Goal: Task Accomplishment & Management: Use online tool/utility

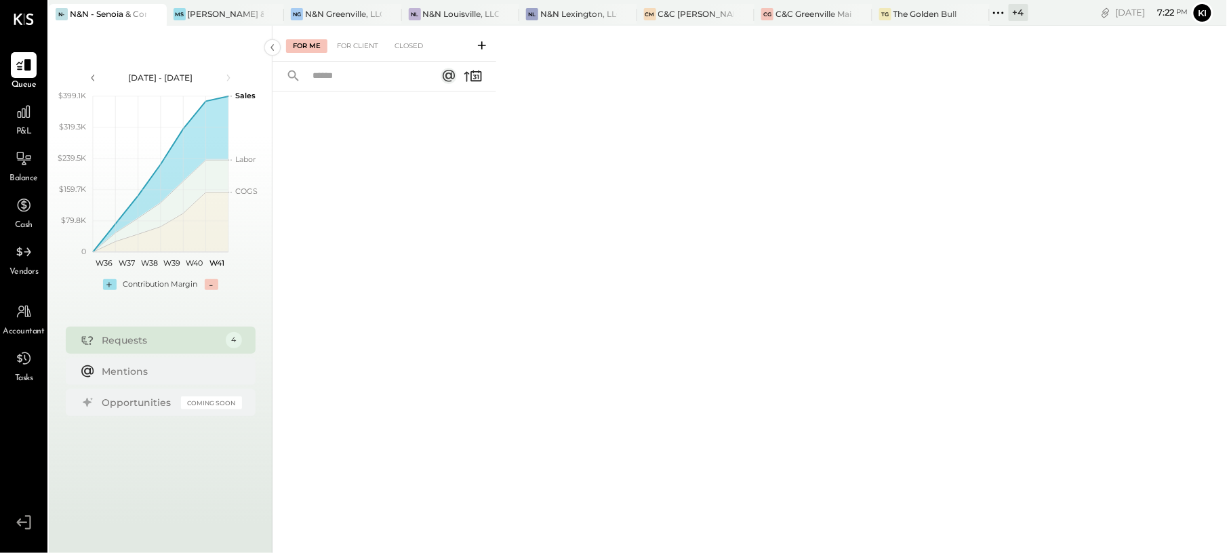
click at [1004, 12] on icon at bounding box center [1003, 13] width 2 height 2
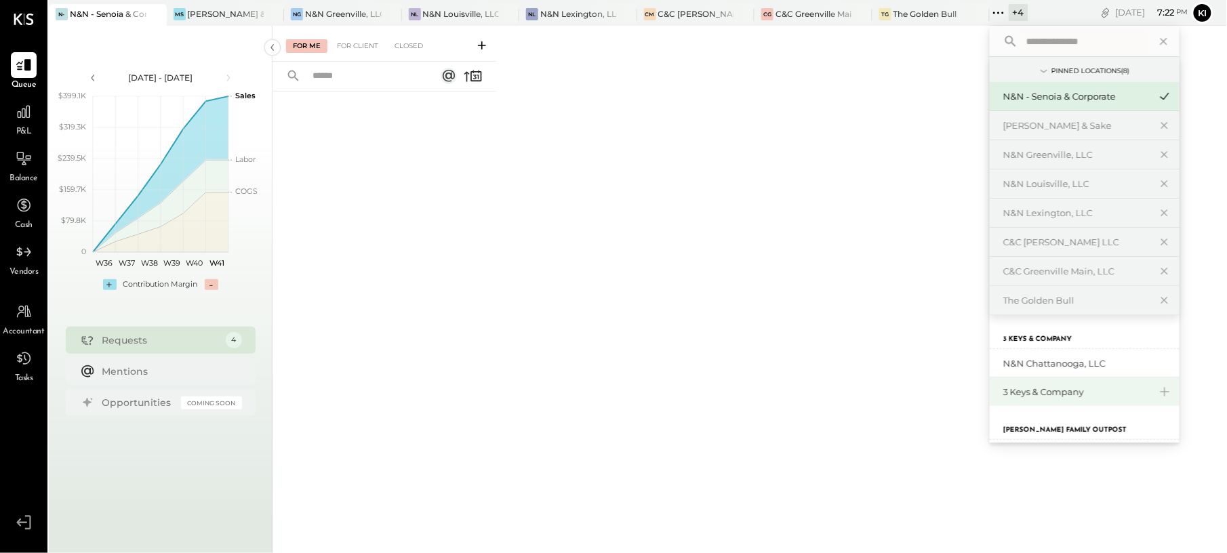
click at [1058, 392] on div "3 Keys & Company" at bounding box center [1076, 392] width 146 height 13
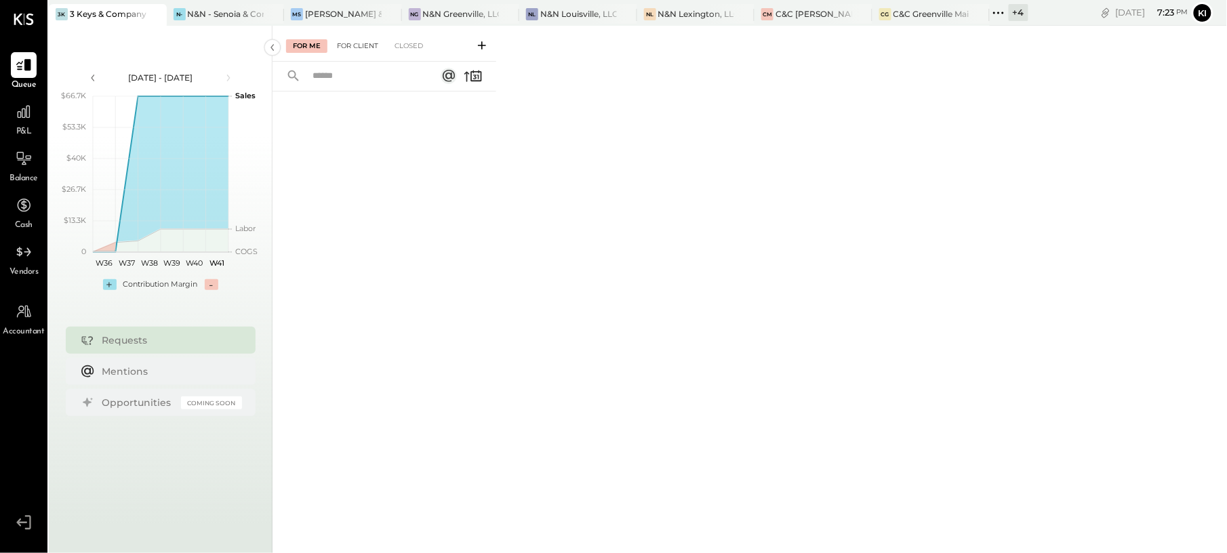
click at [348, 42] on div "For Client" at bounding box center [357, 46] width 55 height 14
click at [415, 41] on div "Closed" at bounding box center [409, 46] width 42 height 14
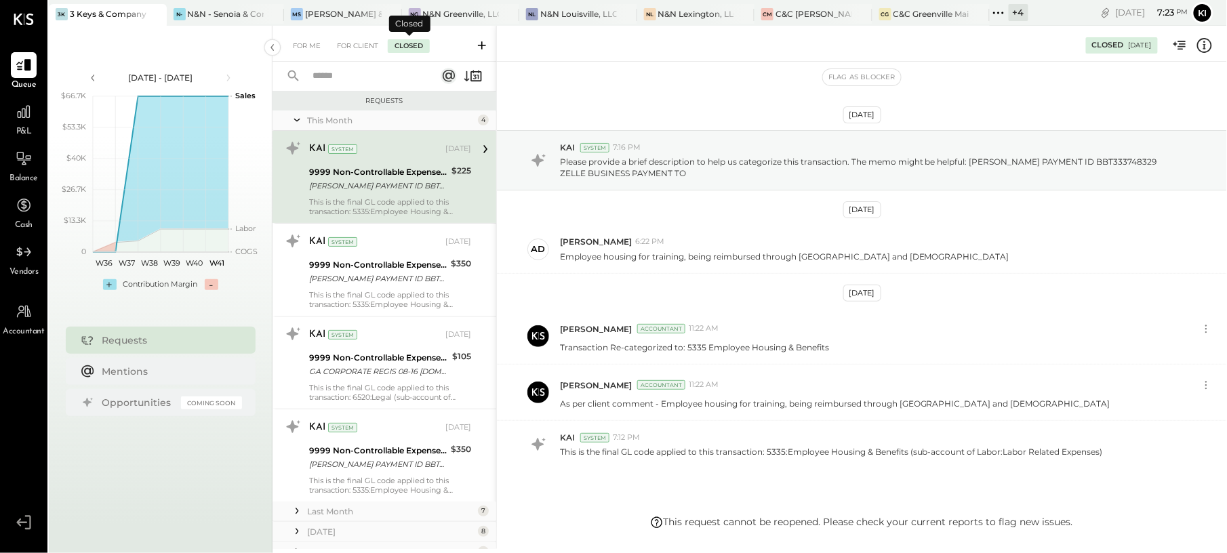
scroll to position [69, 0]
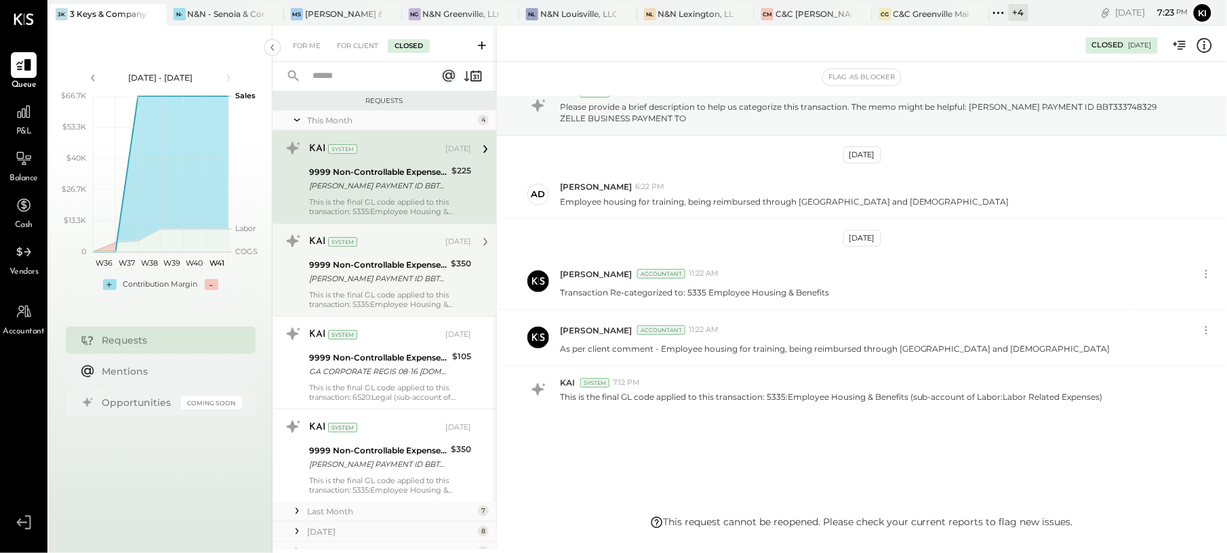
click at [396, 252] on div "KAI System [DATE]" at bounding box center [390, 242] width 162 height 23
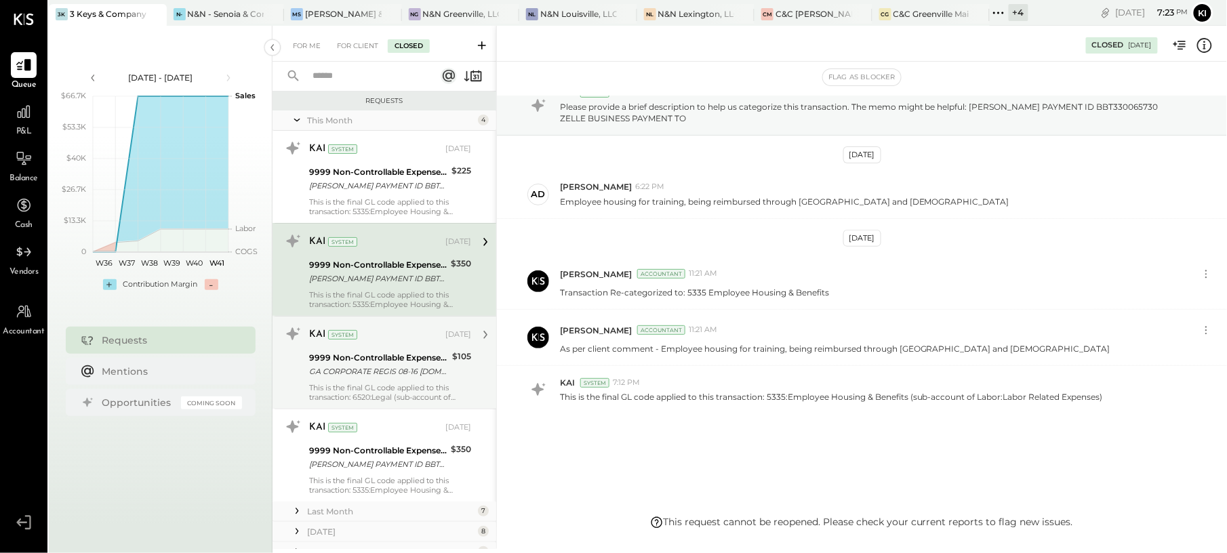
click at [395, 363] on div "9999 Non-Controllable Expenses:Other Income and Expenses:To Be Classified P&L" at bounding box center [378, 358] width 139 height 14
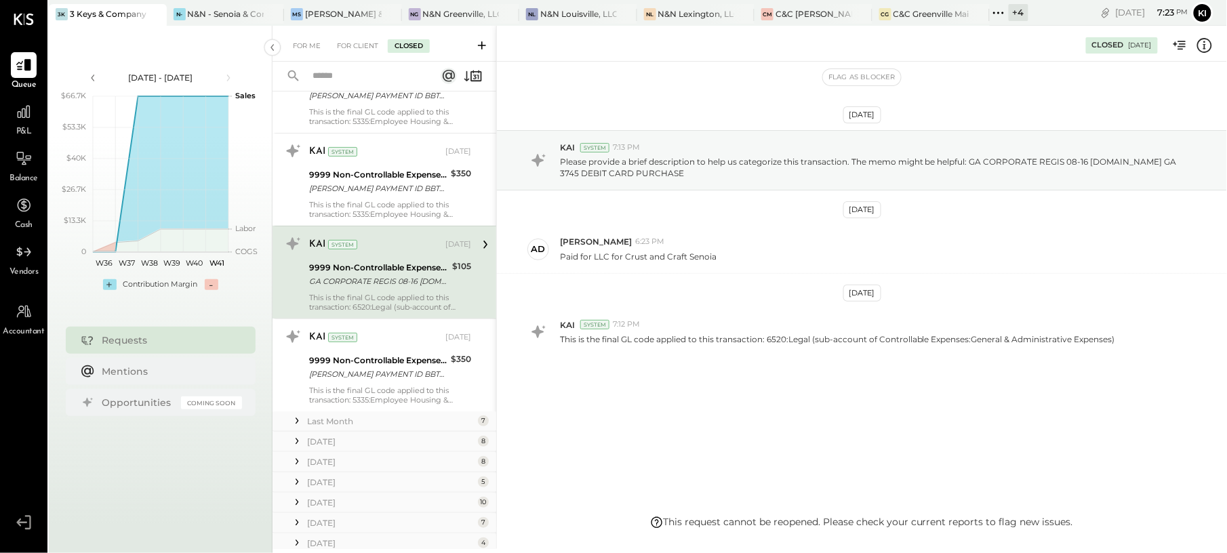
scroll to position [172, 0]
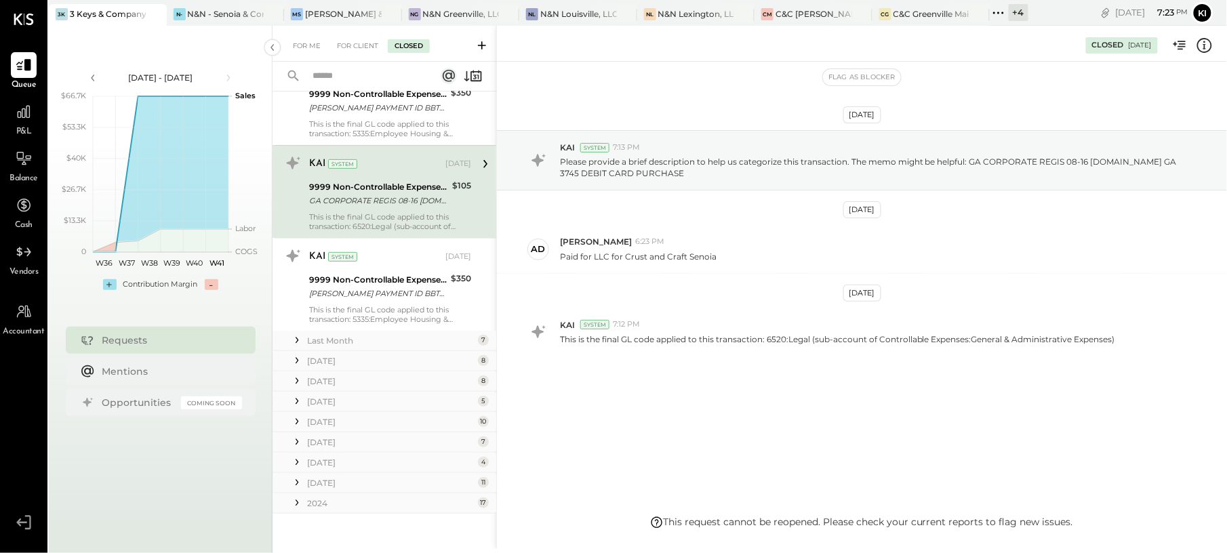
click at [413, 344] on div "Last Month" at bounding box center [390, 341] width 167 height 12
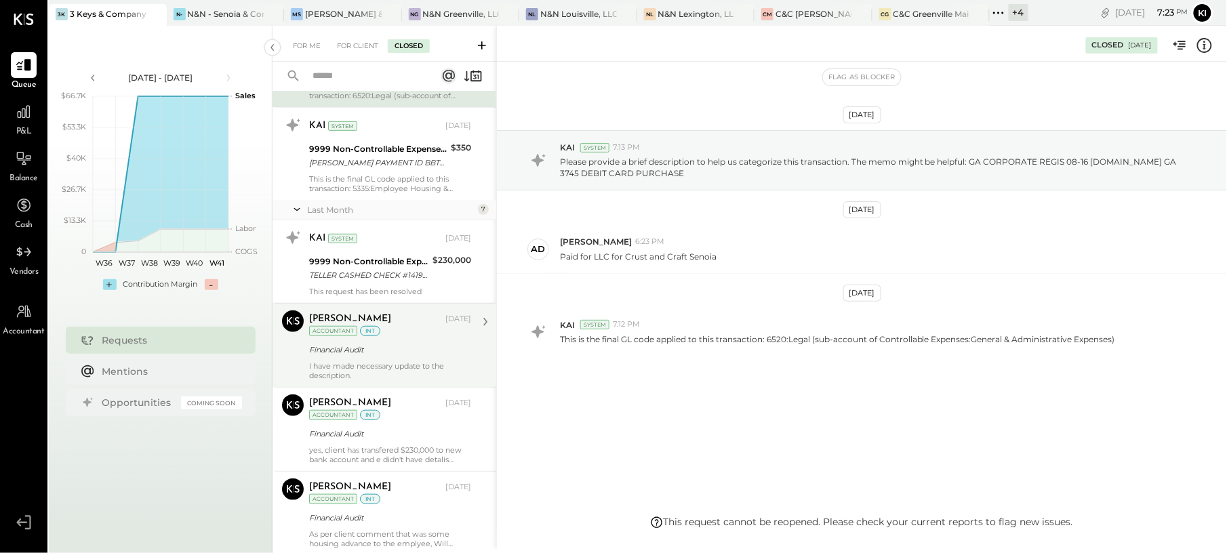
scroll to position [262, 0]
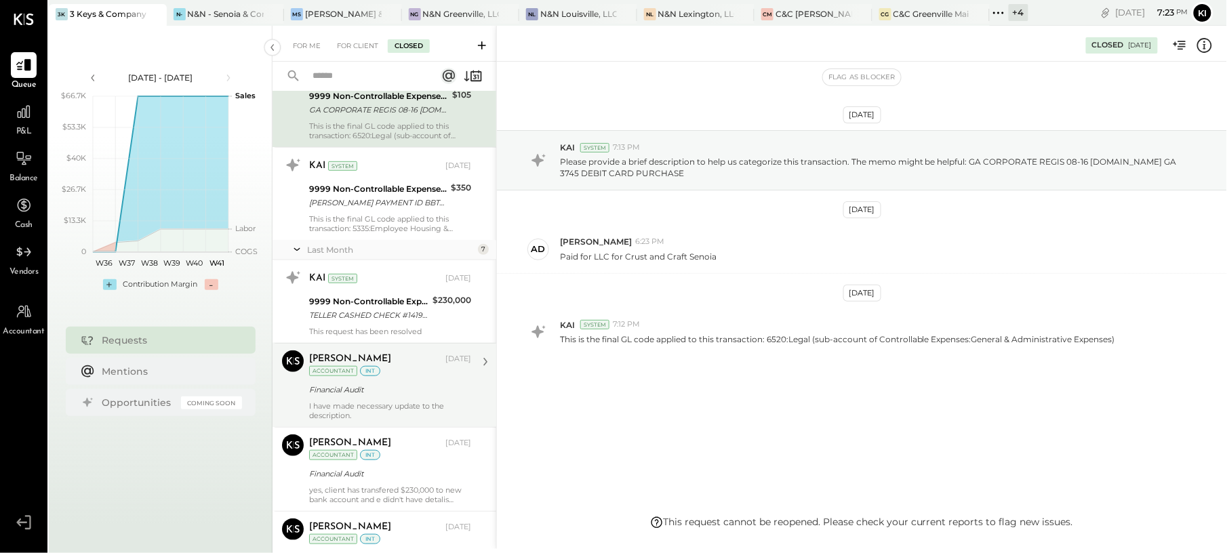
click at [400, 416] on div "I have made necessary update to the description." at bounding box center [390, 410] width 162 height 19
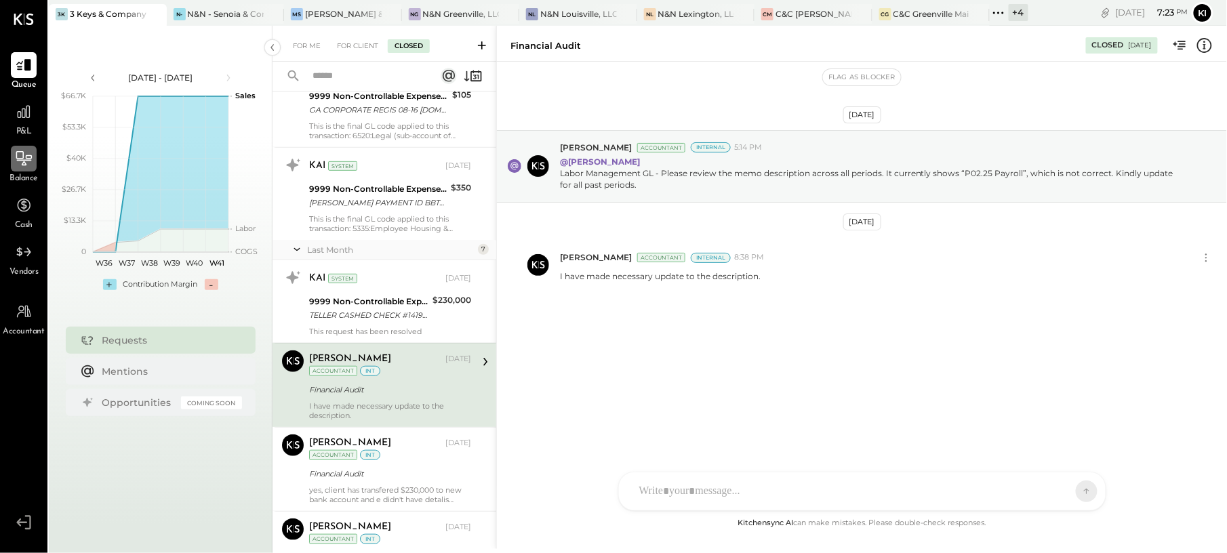
click at [17, 167] on icon at bounding box center [24, 159] width 18 height 18
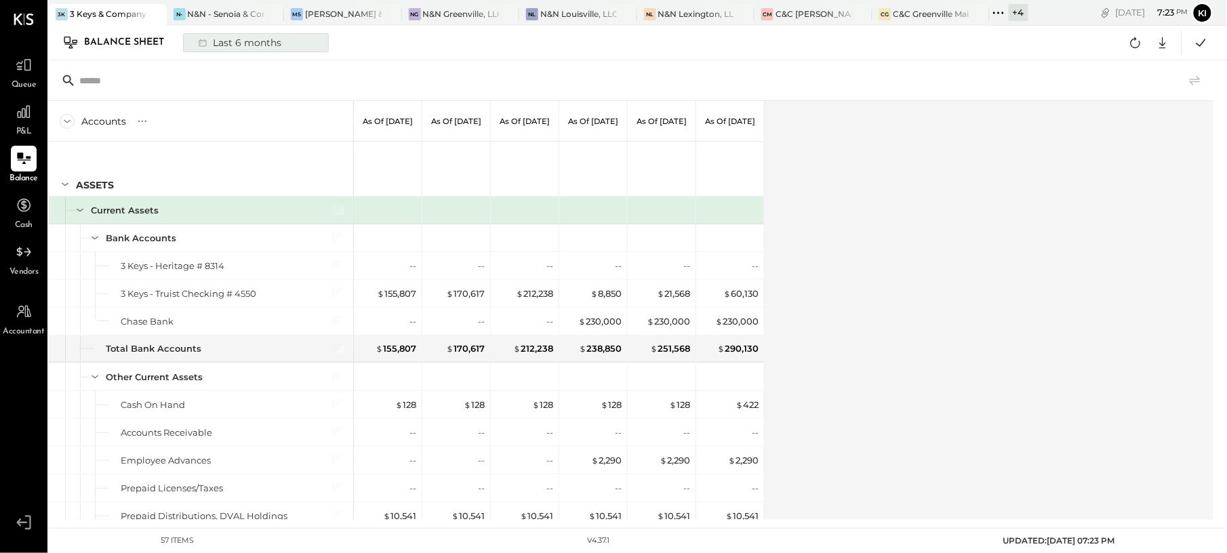
click at [198, 42] on icon at bounding box center [203, 43] width 14 height 14
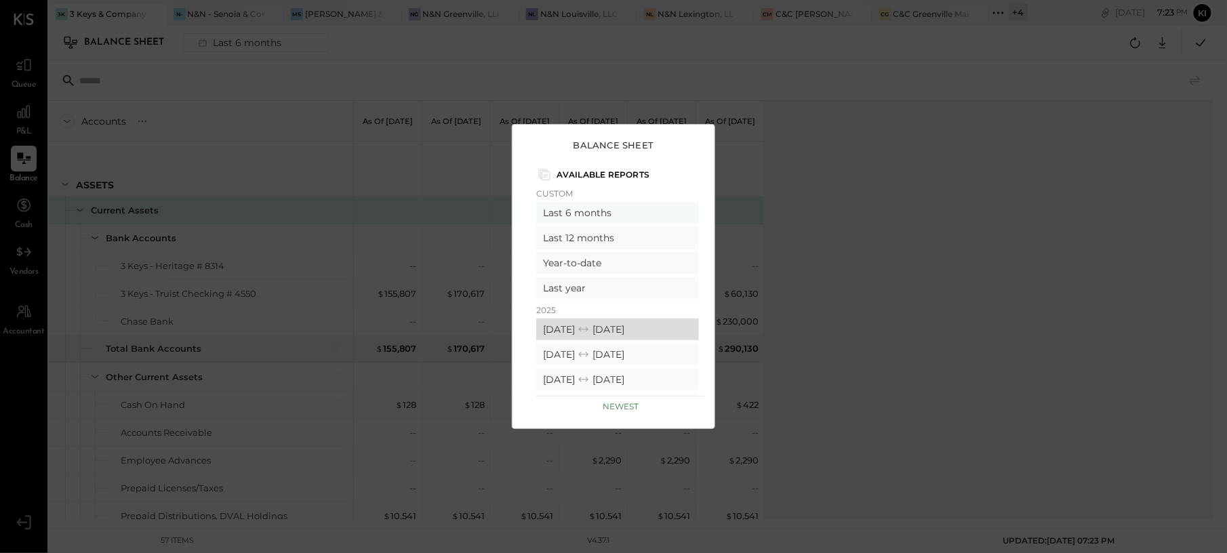
click at [586, 334] on div "[DATE] [DATE]" at bounding box center [617, 330] width 163 height 22
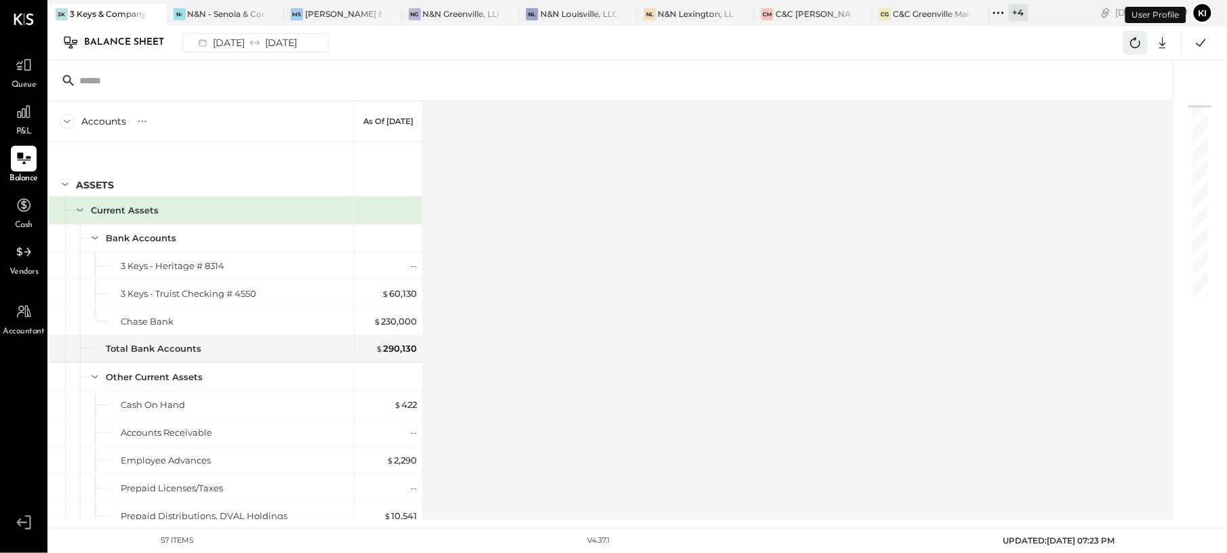
click at [1135, 33] on button at bounding box center [1135, 43] width 24 height 24
click at [1128, 46] on icon at bounding box center [1136, 43] width 18 height 18
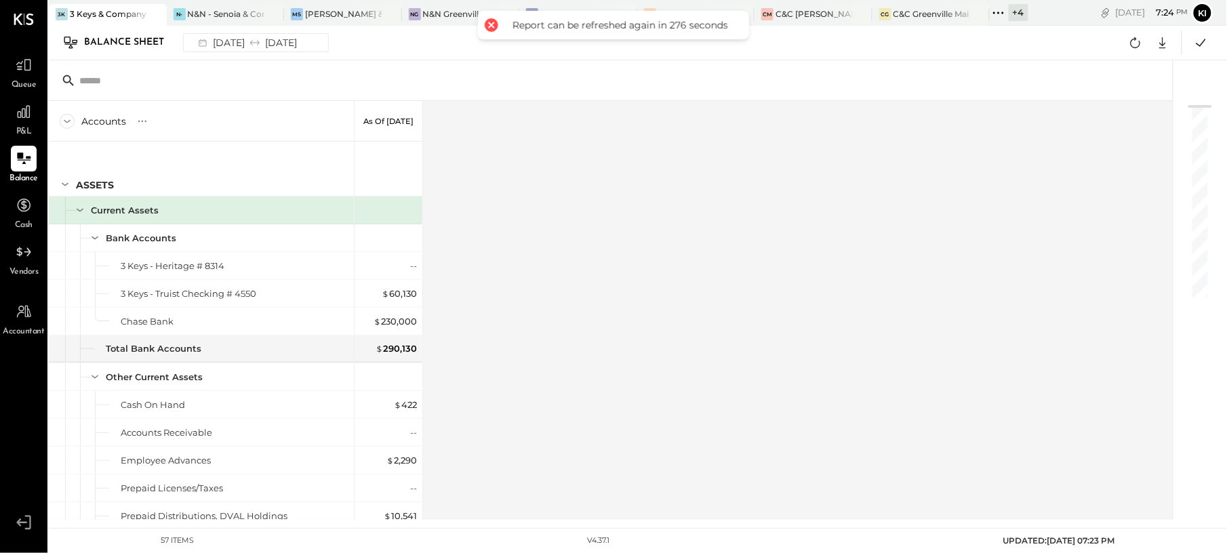
click at [559, 305] on div "Accounts S GL As of [DATE] ASSETS Current Assets Bank Accounts 3 Keys - Heritag…" at bounding box center [612, 310] width 1126 height 419
click at [1139, 55] on div "Balance Sheet [DATE] [DATE] Google Sheets Excel" at bounding box center [638, 43] width 1178 height 35
click at [1137, 43] on icon at bounding box center [1136, 43] width 18 height 18
click button at bounding box center [1135, 43] width 24 height 24
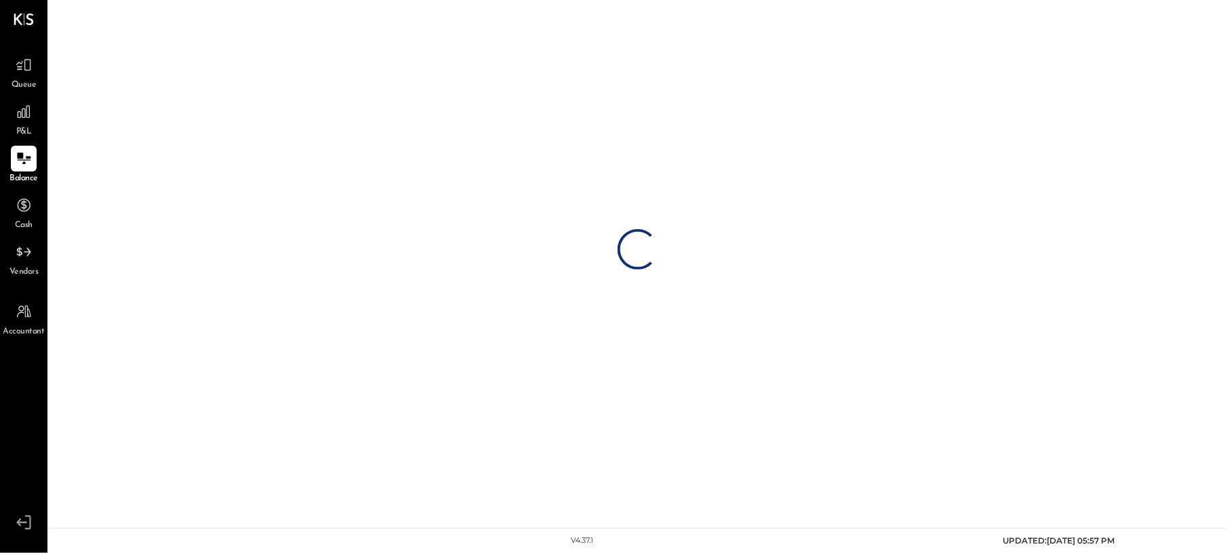
click at [11, 123] on div "P&L" at bounding box center [24, 118] width 26 height 39
click at [11, 161] on div at bounding box center [24, 159] width 26 height 26
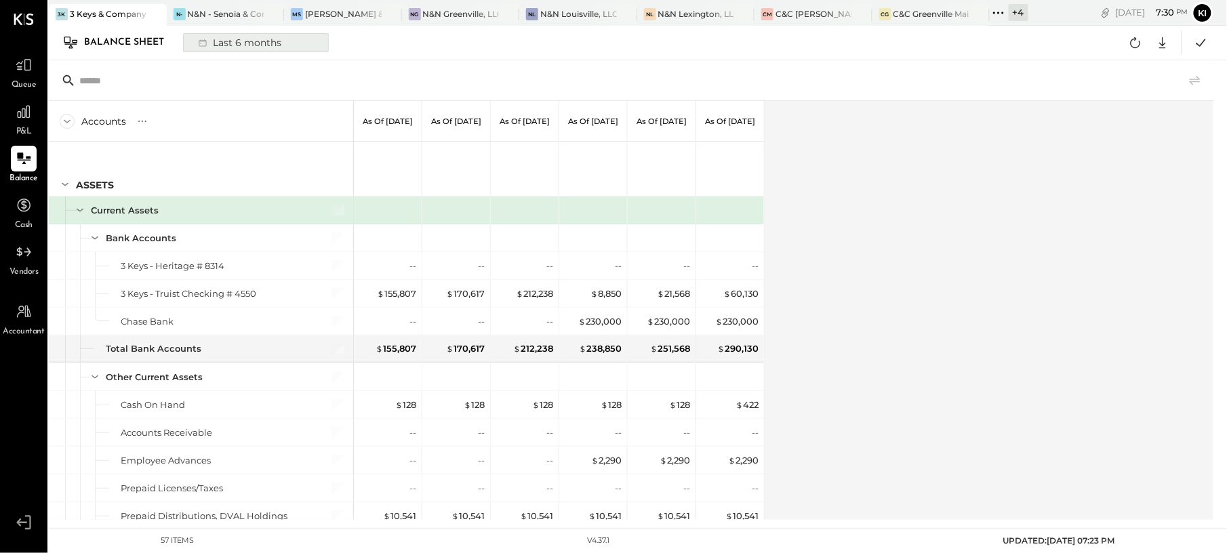
click at [263, 42] on div "Last 6 months" at bounding box center [239, 43] width 96 height 18
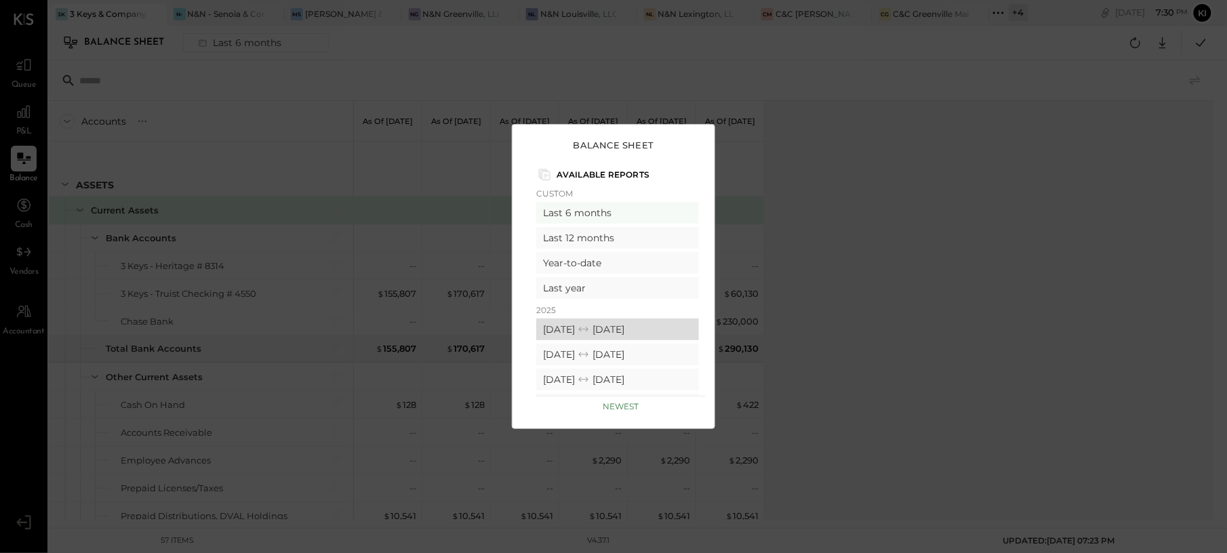
click at [592, 328] on div "[DATE] [DATE]" at bounding box center [617, 330] width 163 height 22
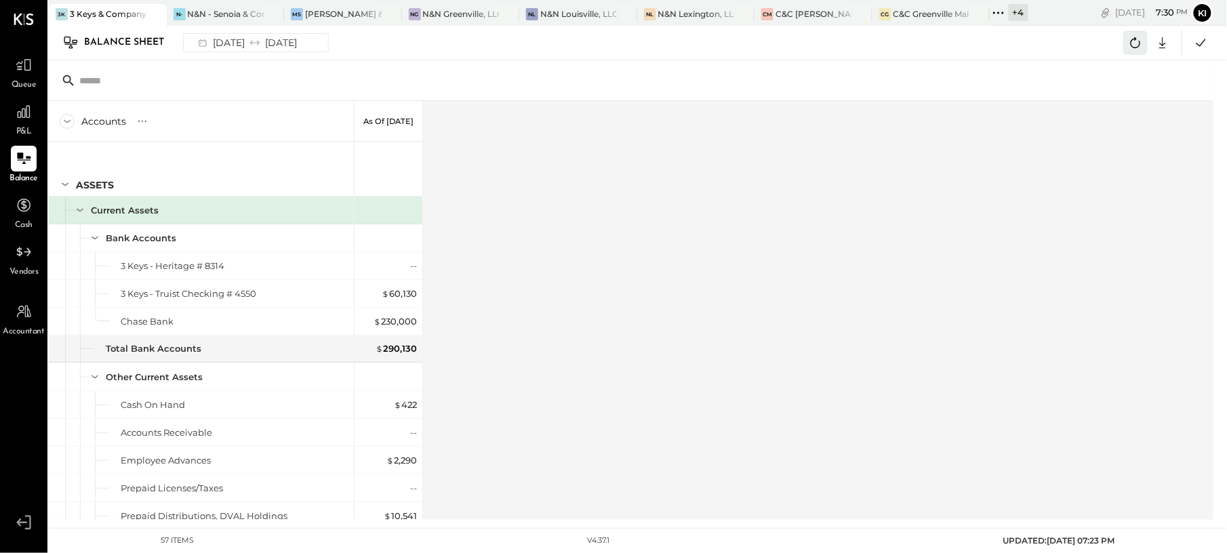
click at [1139, 47] on icon at bounding box center [1136, 42] width 10 height 11
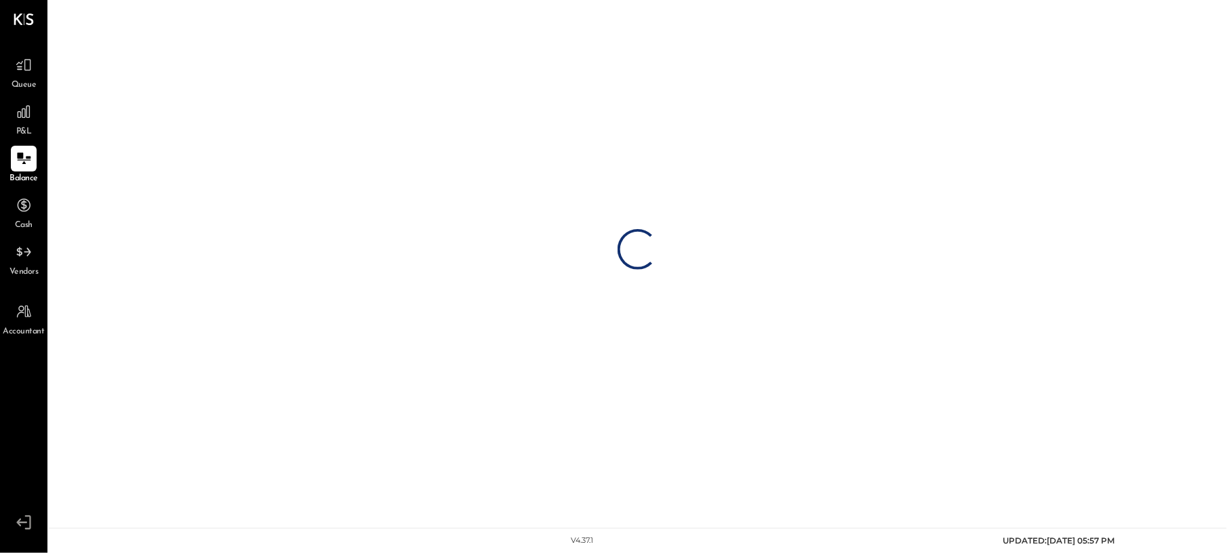
drag, startPoint x: 44, startPoint y: 122, endPoint x: 36, endPoint y: 138, distance: 18.2
click at [44, 122] on link "P&L" at bounding box center [24, 118] width 46 height 39
click at [31, 153] on icon at bounding box center [24, 159] width 18 height 18
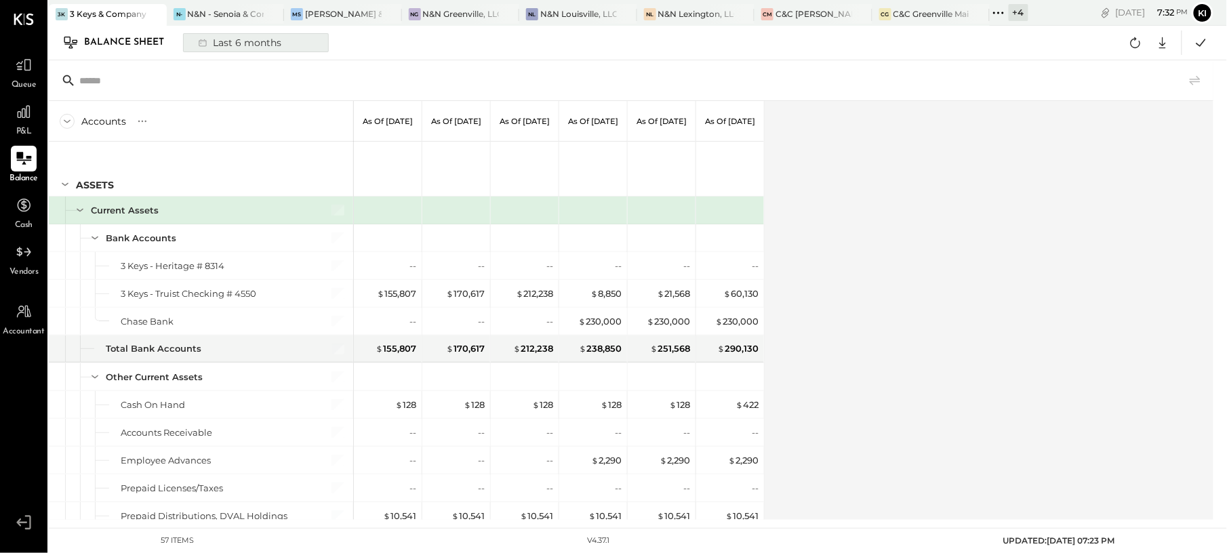
click at [247, 46] on div "Last 6 months" at bounding box center [239, 43] width 96 height 18
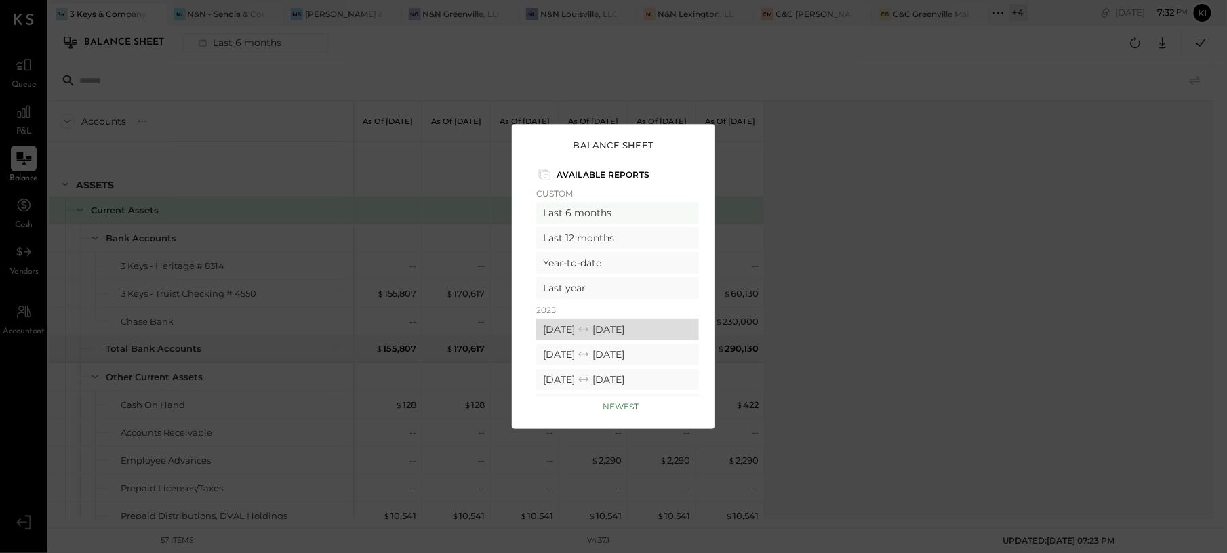
click at [588, 328] on div "[DATE] [DATE]" at bounding box center [617, 330] width 163 height 22
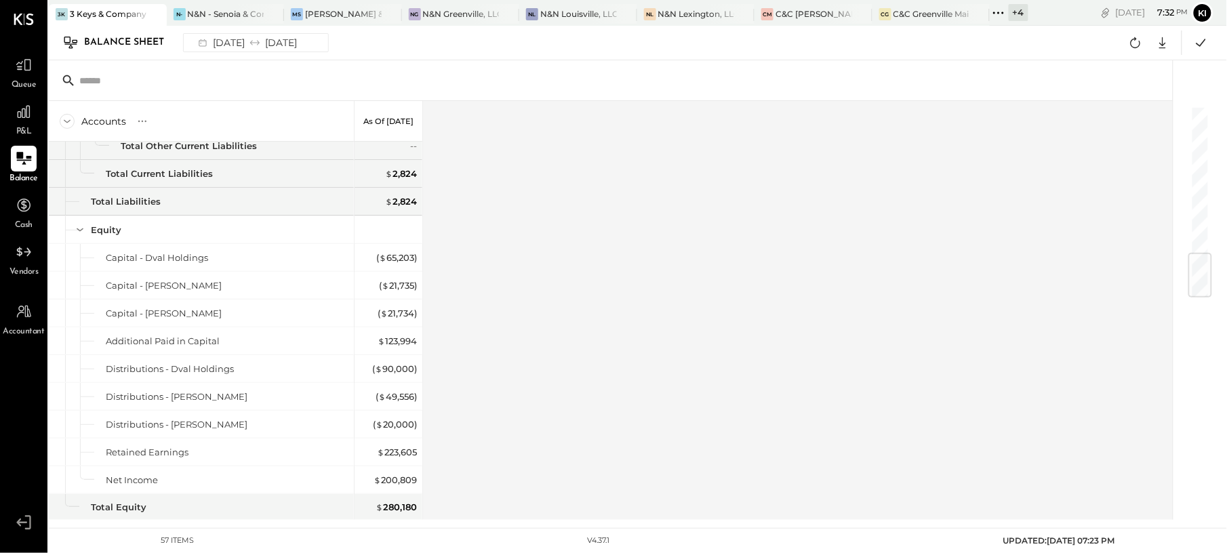
scroll to position [1250, 0]
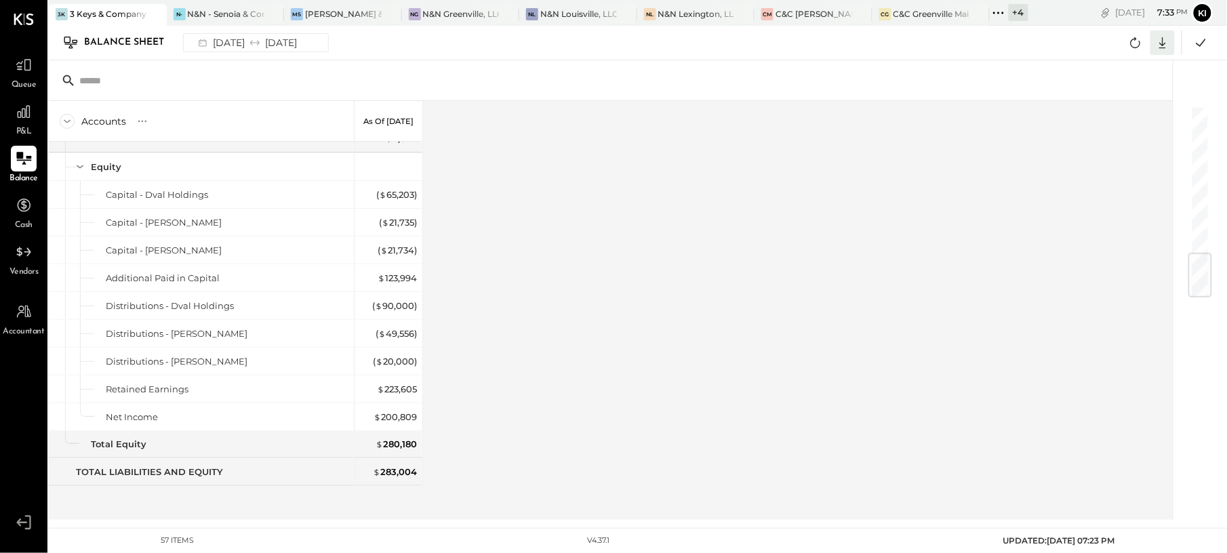
click at [1161, 41] on icon at bounding box center [1163, 43] width 18 height 18
click at [1099, 61] on link "CSV" at bounding box center [1120, 65] width 108 height 28
click at [23, 112] on icon at bounding box center [24, 112] width 18 height 18
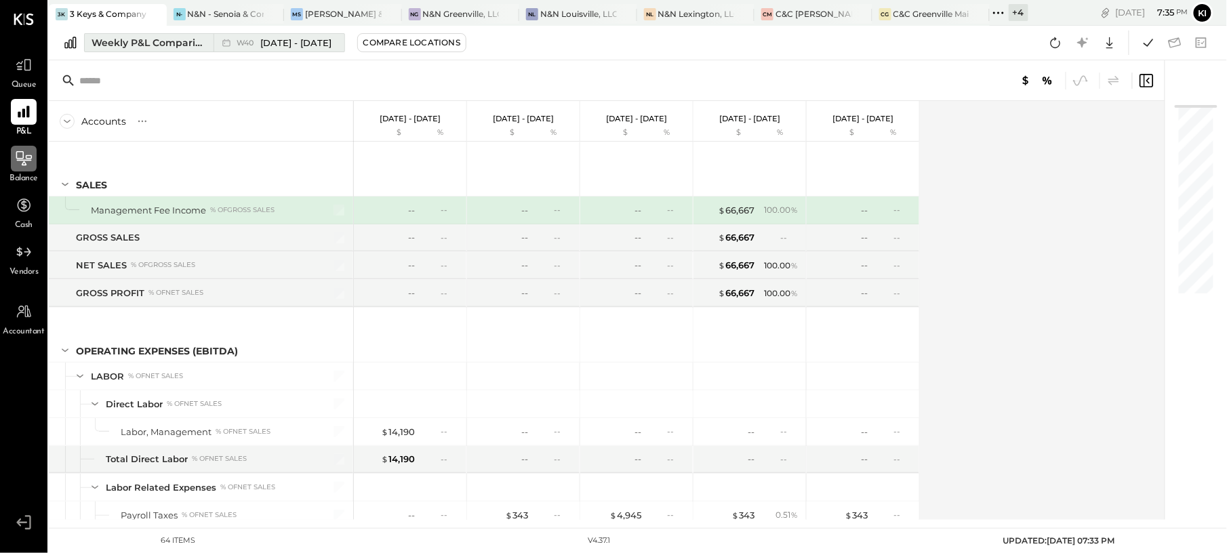
click at [107, 52] on button "Weekly P&L Comparison W40 [DATE] - [DATE]" at bounding box center [214, 42] width 261 height 19
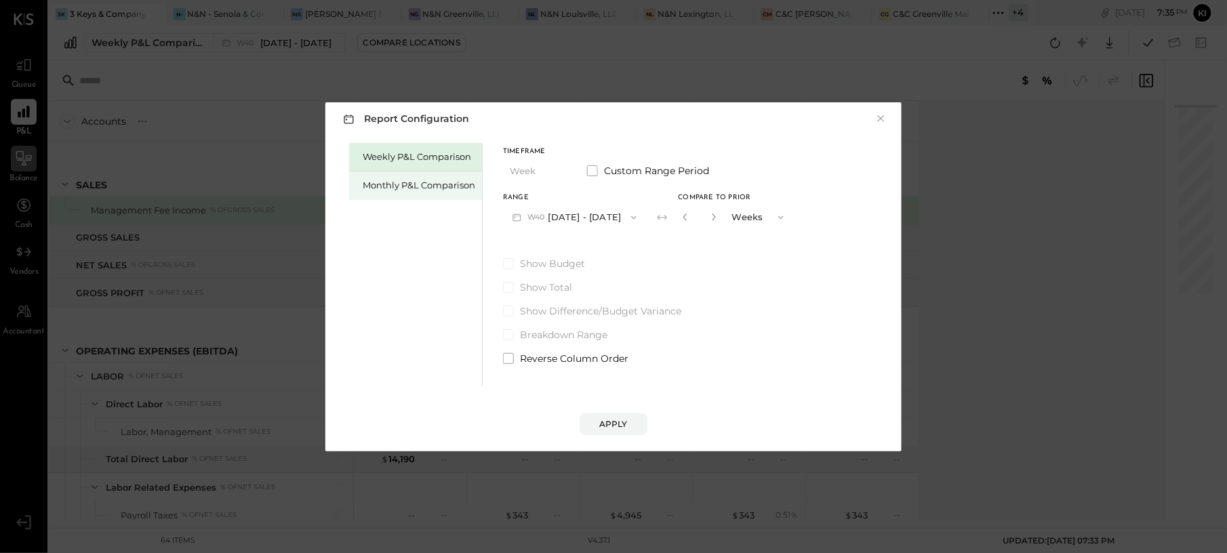
click at [409, 183] on div "Monthly P&L Comparison" at bounding box center [419, 185] width 113 height 13
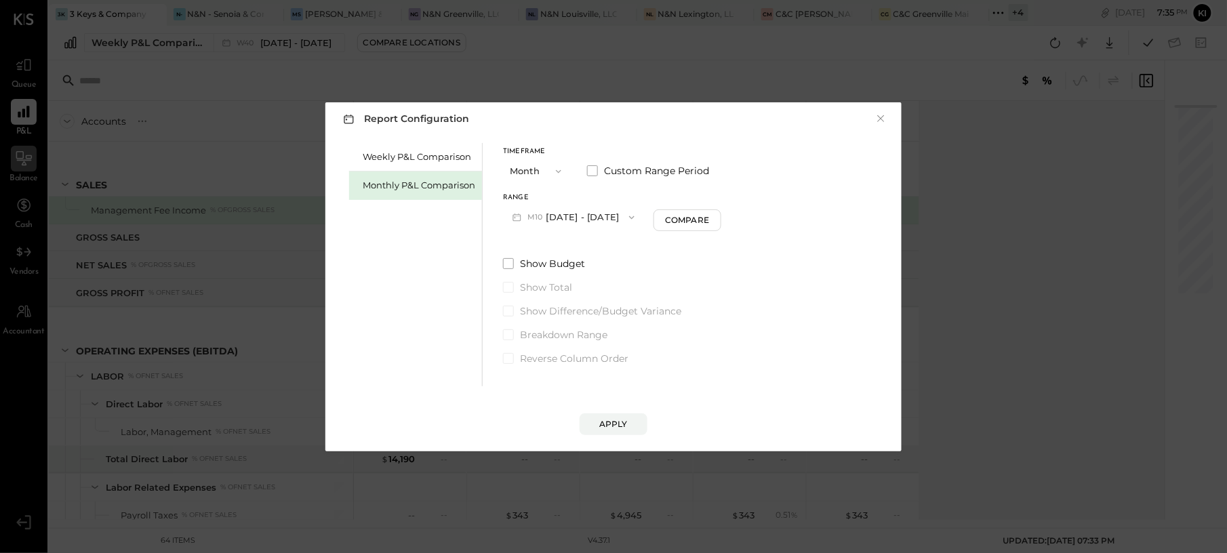
click at [605, 212] on button "M10 [DATE] - [DATE]" at bounding box center [573, 217] width 141 height 25
click at [595, 247] on span "[DATE] - [DATE]" at bounding box center [569, 247] width 64 height 12
click at [610, 423] on div "Apply" at bounding box center [613, 424] width 28 height 12
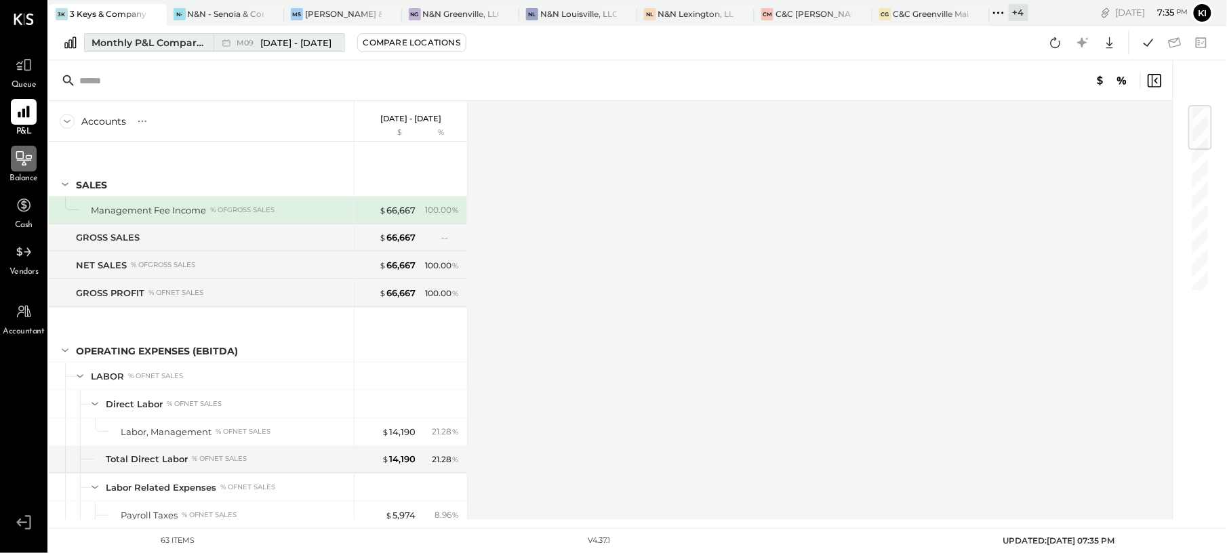
click at [315, 41] on span "[DATE] - [DATE]" at bounding box center [296, 43] width 71 height 13
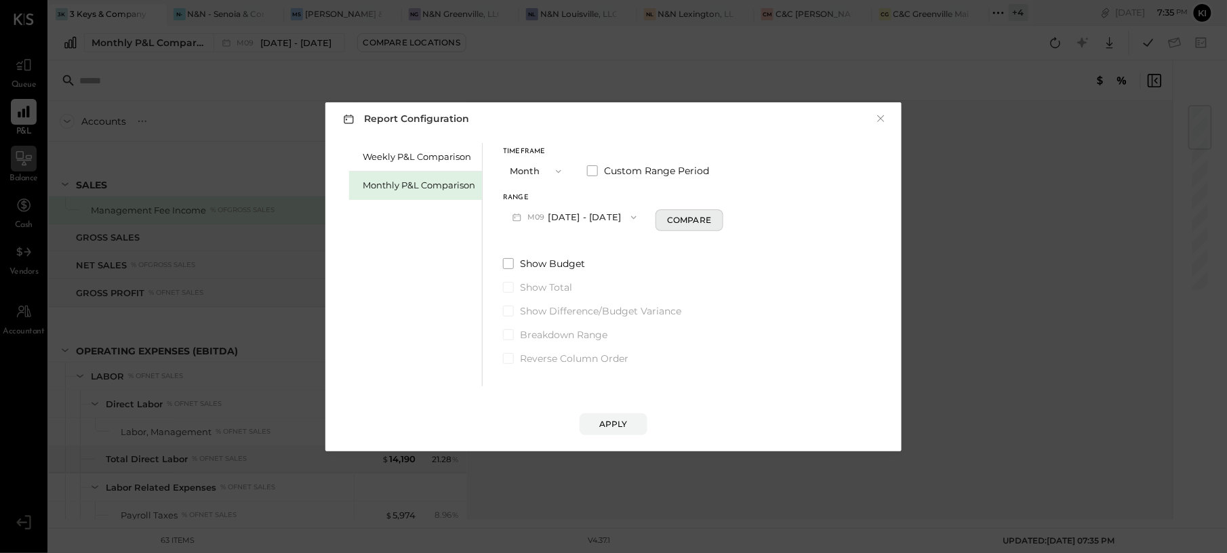
click at [667, 223] on div "Compare" at bounding box center [689, 220] width 44 height 12
drag, startPoint x: 711, startPoint y: 212, endPoint x: 700, endPoint y: 325, distance: 113.7
click at [711, 213] on icon "button" at bounding box center [714, 217] width 8 height 8
type input "*"
click at [605, 428] on div "Apply" at bounding box center [613, 424] width 28 height 12
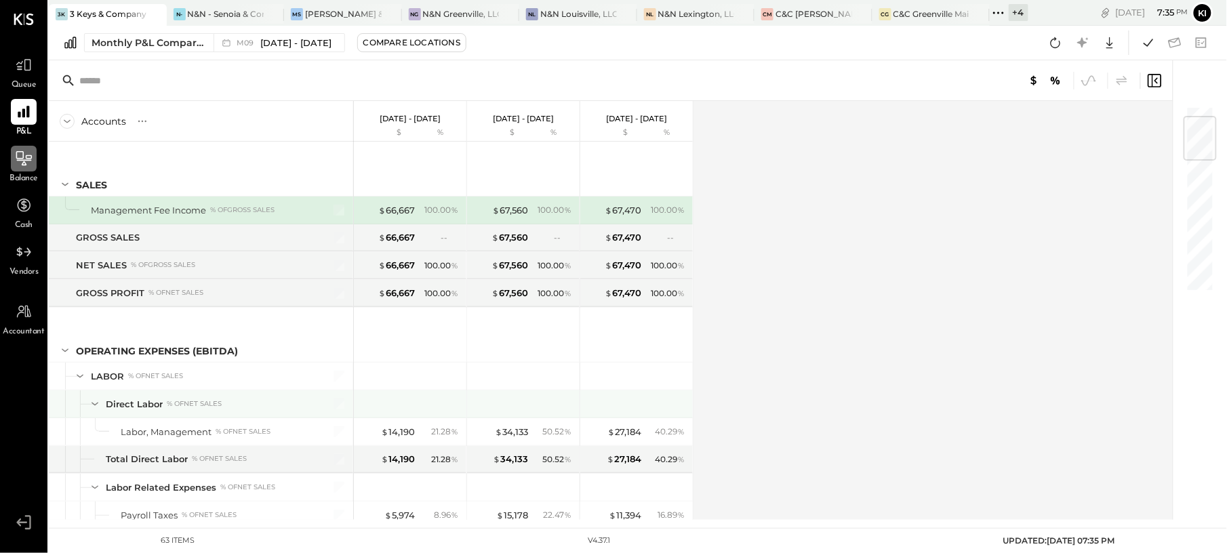
scroll to position [90, 0]
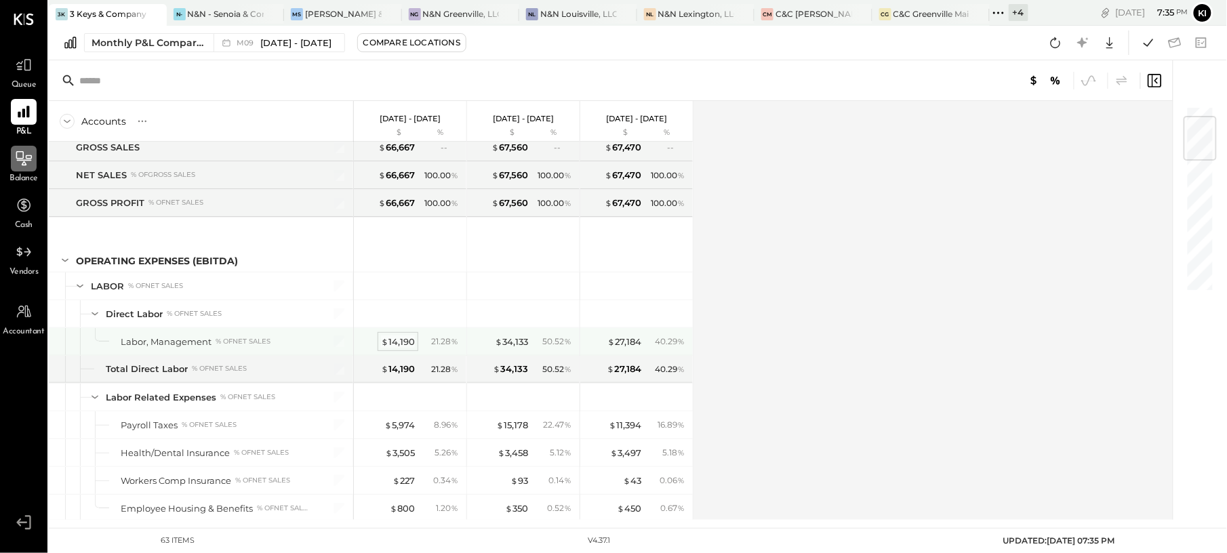
click at [397, 340] on div "$ 14,190" at bounding box center [398, 342] width 34 height 13
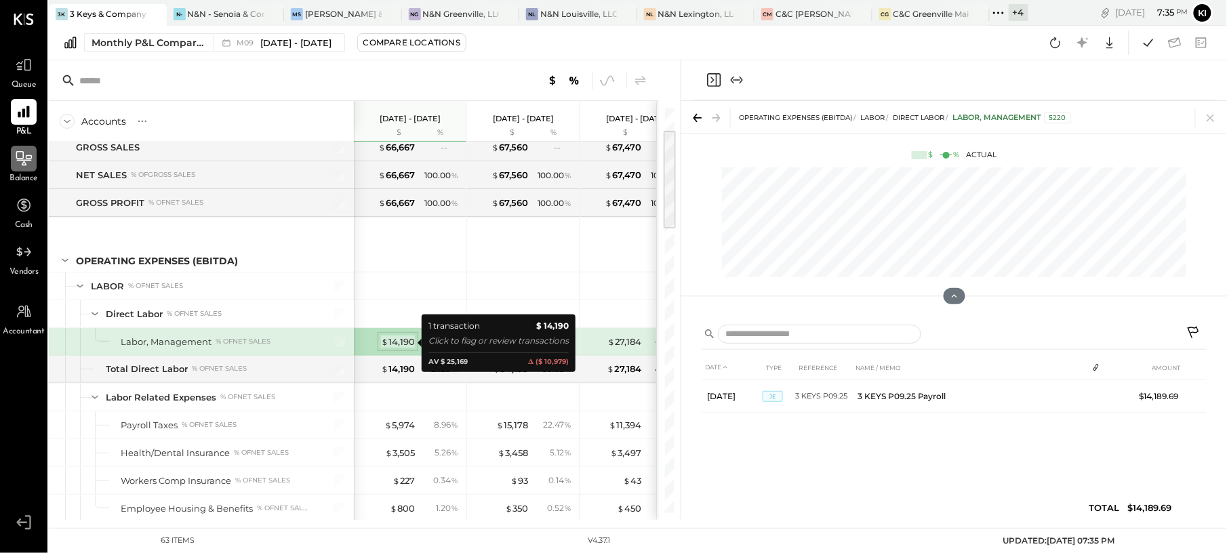
click at [397, 340] on div "$ 14,190" at bounding box center [398, 342] width 34 height 13
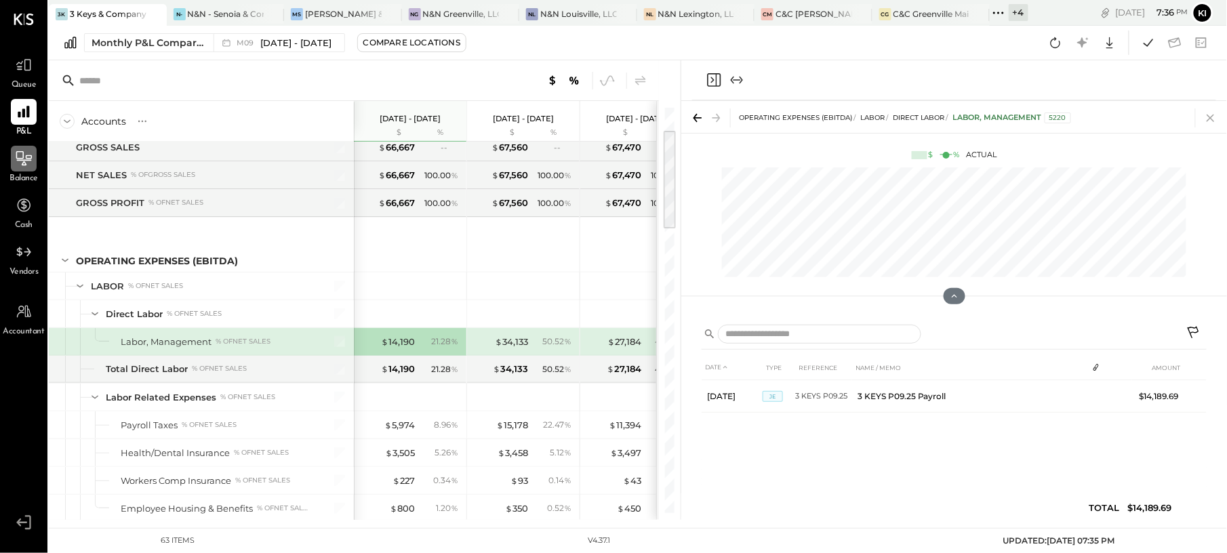
click at [1209, 118] on icon at bounding box center [1210, 117] width 19 height 19
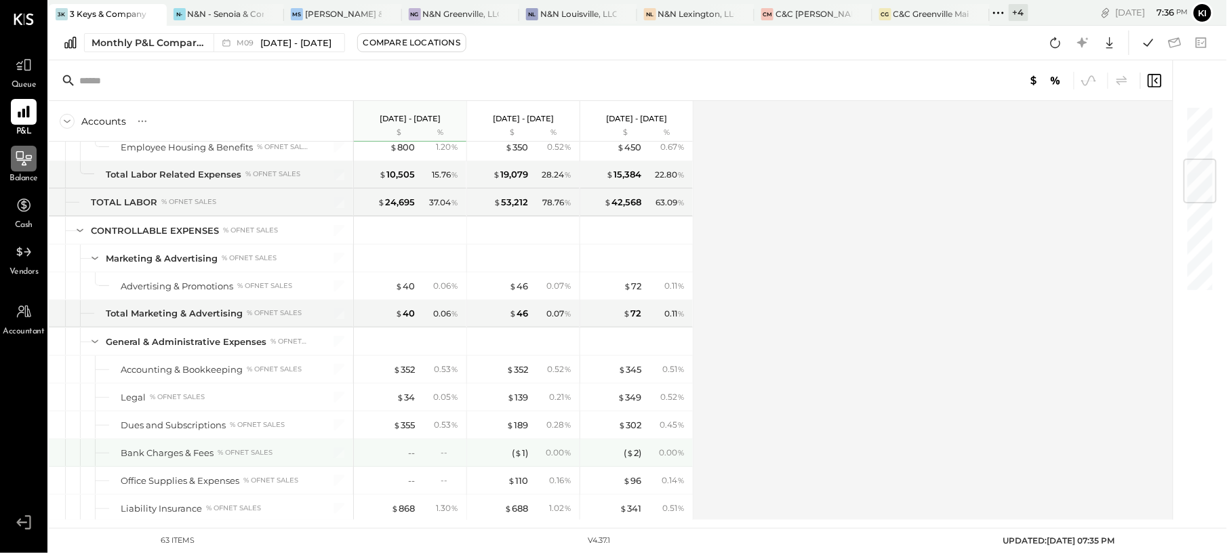
scroll to position [542, 0]
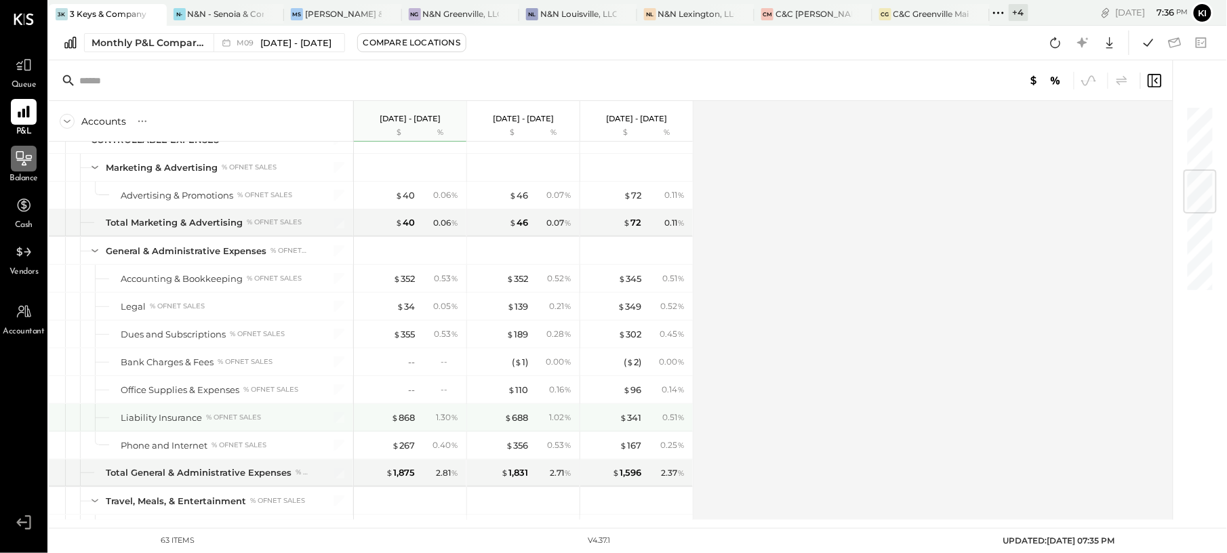
click at [402, 416] on div "$ 868 1.30 %" at bounding box center [412, 417] width 102 height 27
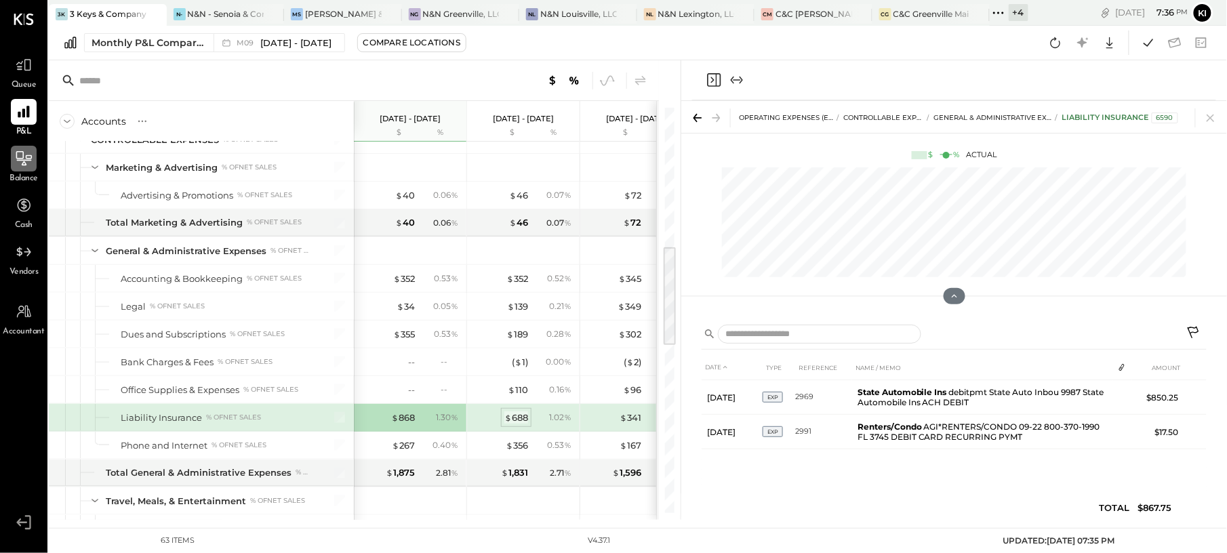
click at [525, 424] on div "$ 688" at bounding box center [516, 418] width 24 height 13
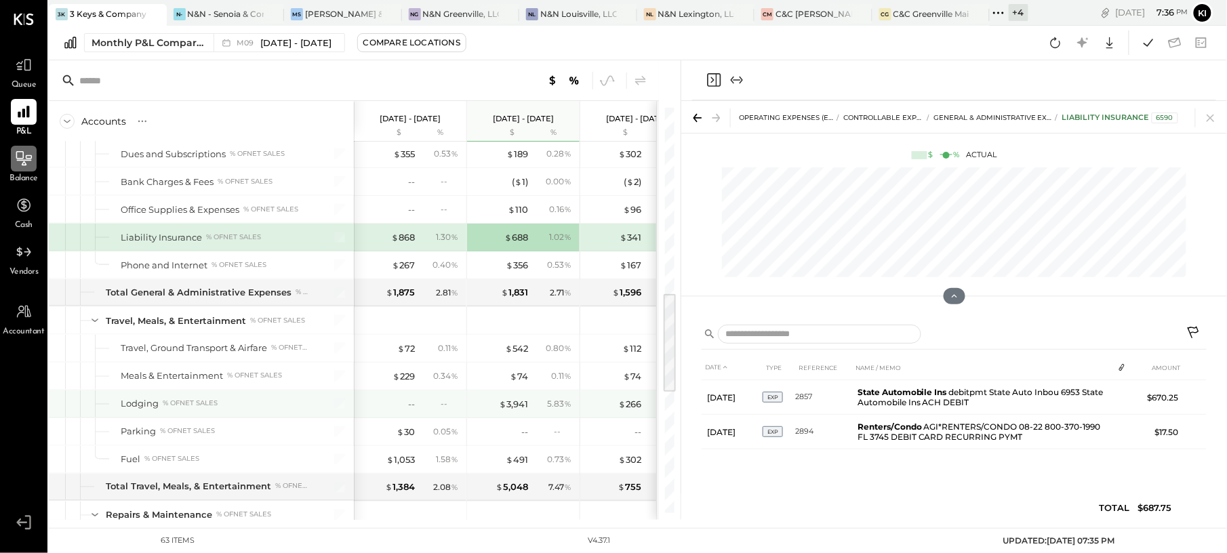
scroll to position [814, 0]
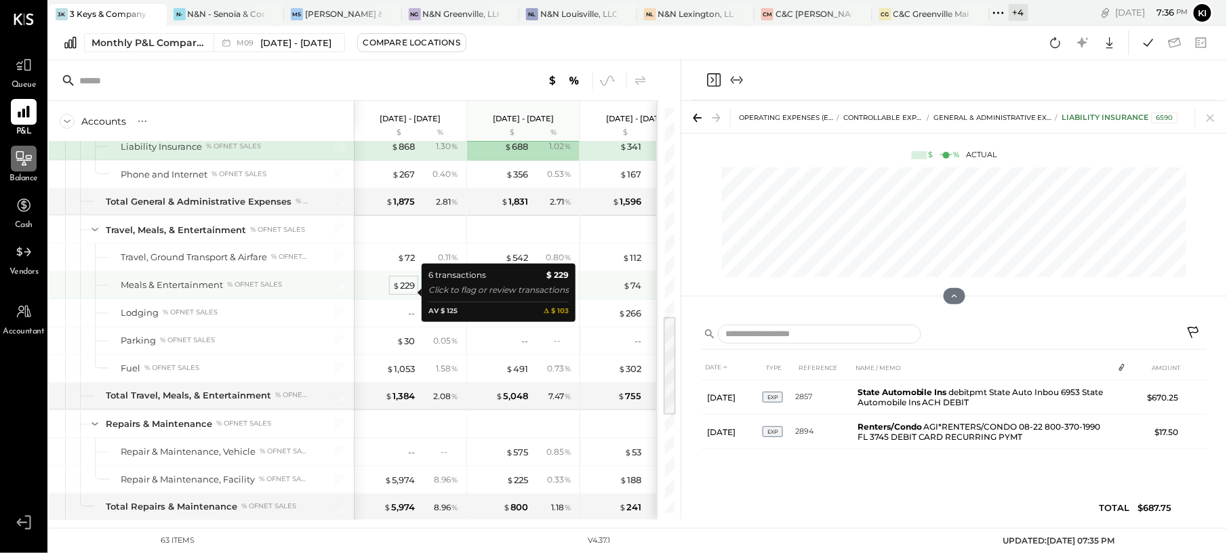
click at [407, 289] on div "$ 229" at bounding box center [404, 285] width 22 height 13
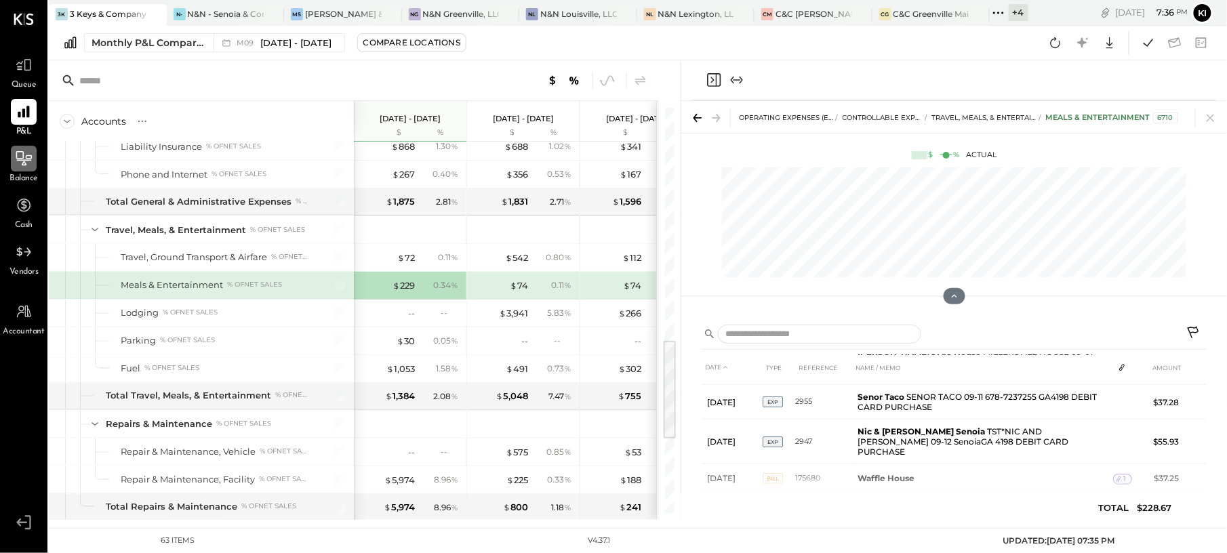
scroll to position [904, 0]
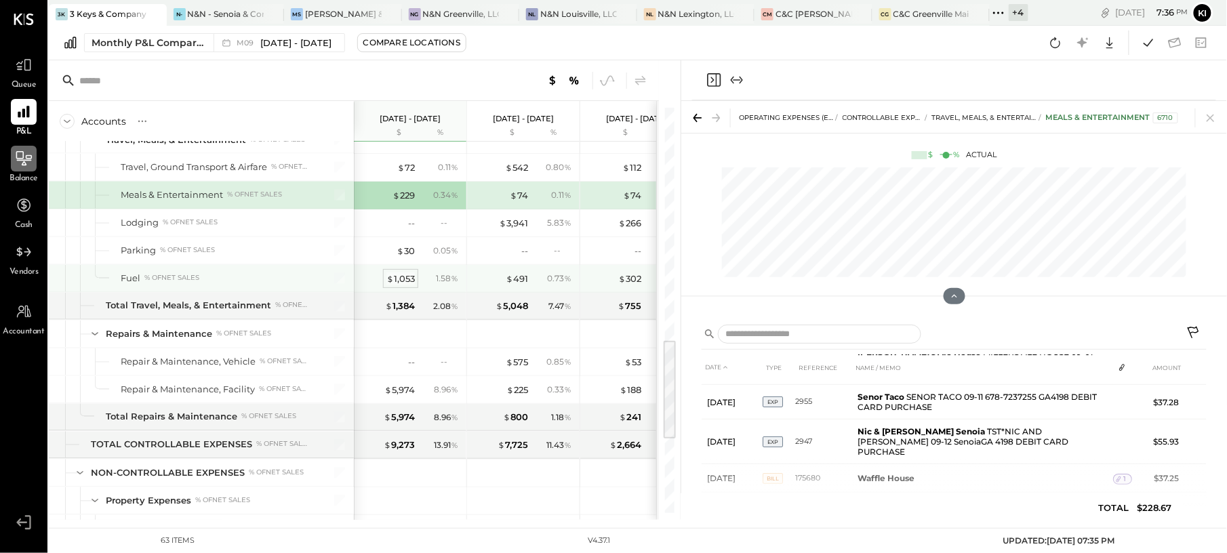
click at [403, 281] on div "$ 1,053" at bounding box center [400, 279] width 28 height 13
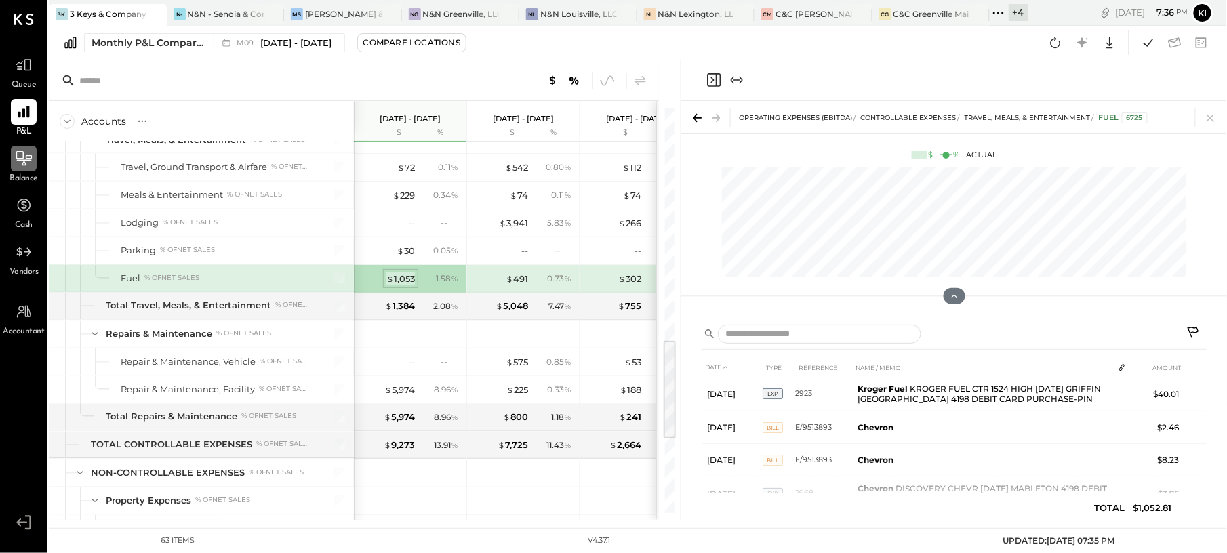
scroll to position [110, 0]
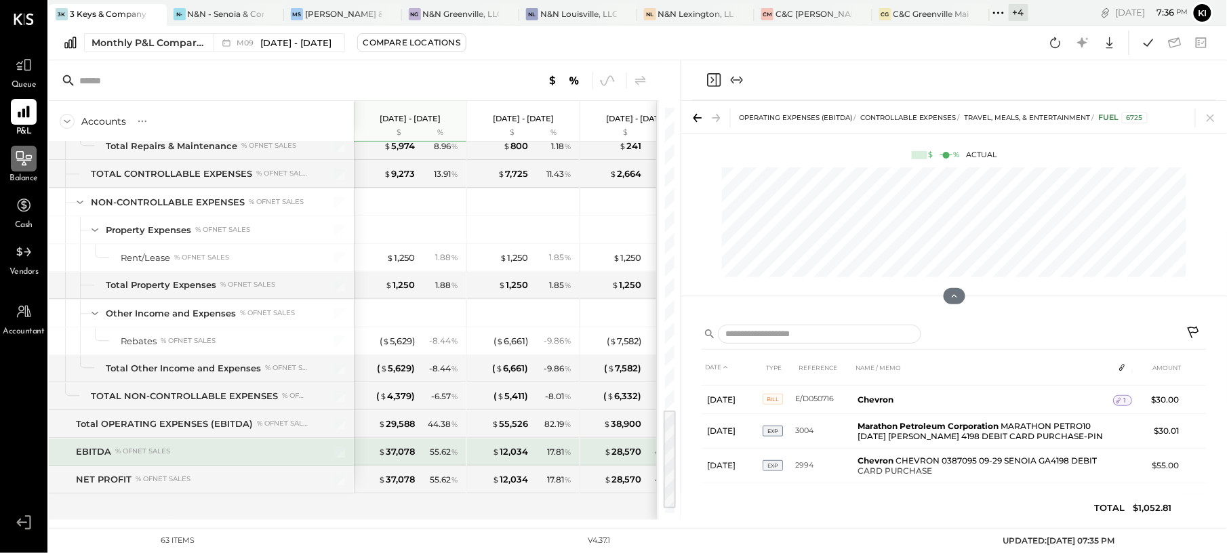
scroll to position [1194, 0]
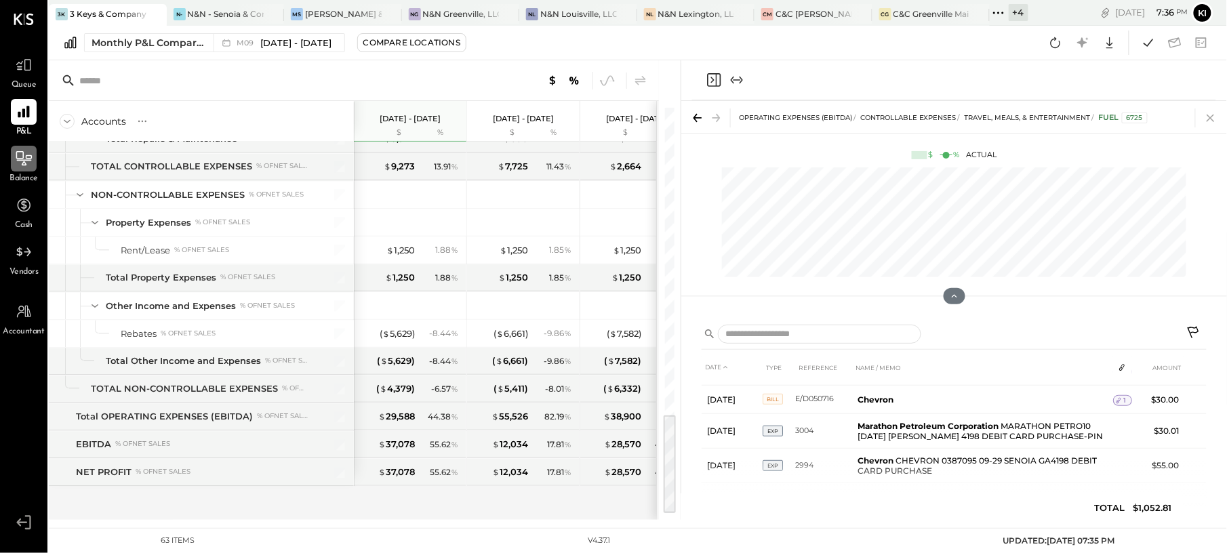
click at [1212, 117] on icon at bounding box center [1210, 118] width 7 height 7
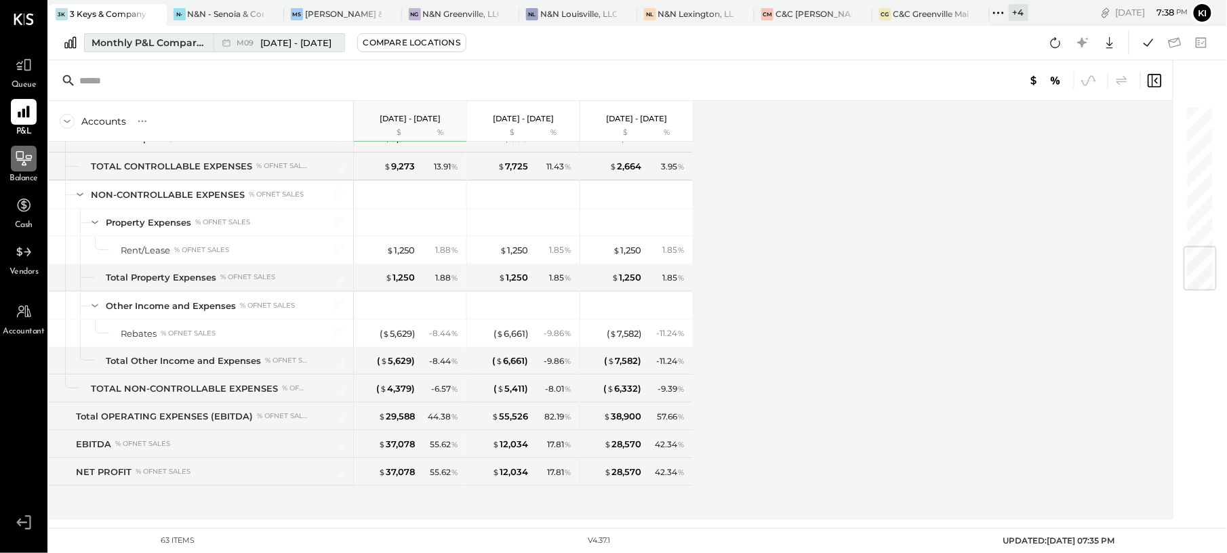
click at [269, 41] on span "[DATE] - [DATE]" at bounding box center [296, 43] width 71 height 13
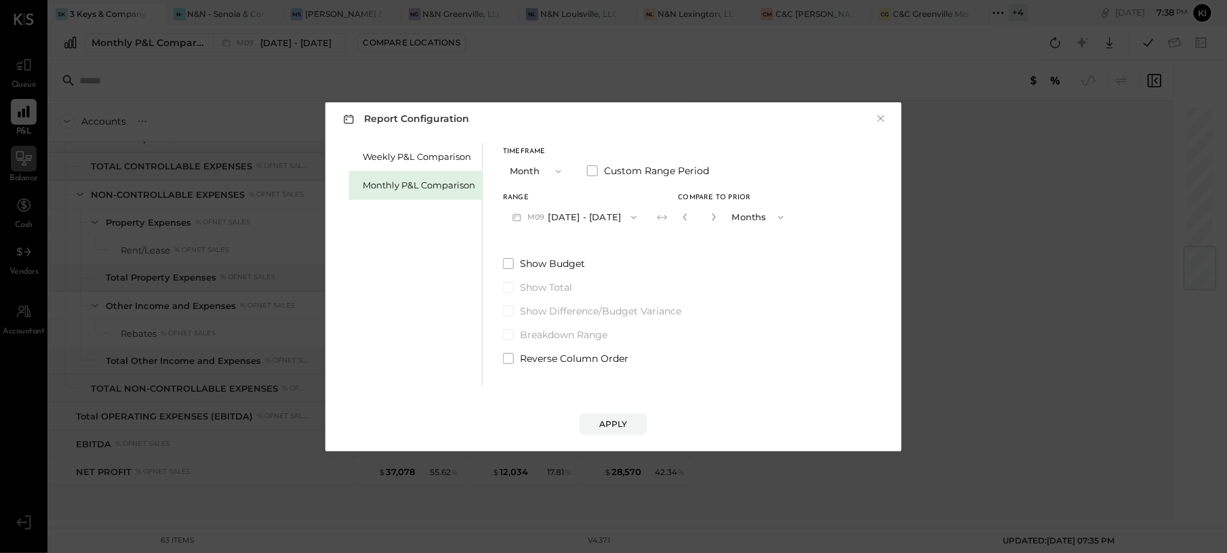
click at [419, 175] on div "Monthly P&L Comparison" at bounding box center [415, 186] width 133 height 28
click at [600, 213] on button "M10 [DATE] - [DATE]" at bounding box center [573, 217] width 141 height 25
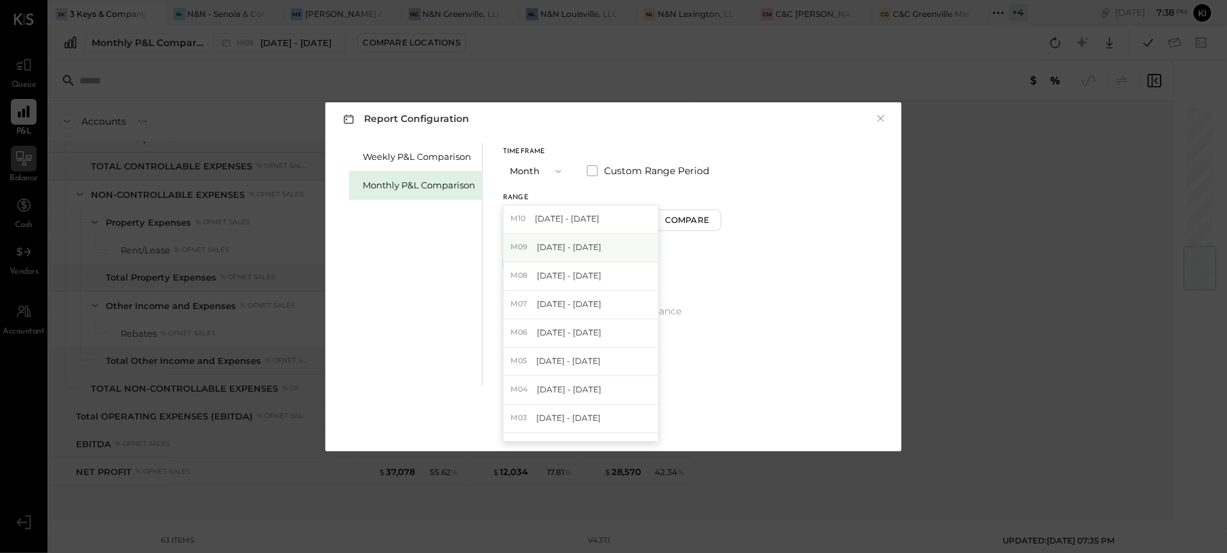
click at [568, 250] on span "[DATE] - [DATE]" at bounding box center [569, 247] width 64 height 12
click at [621, 418] on div "Apply" at bounding box center [613, 424] width 28 height 12
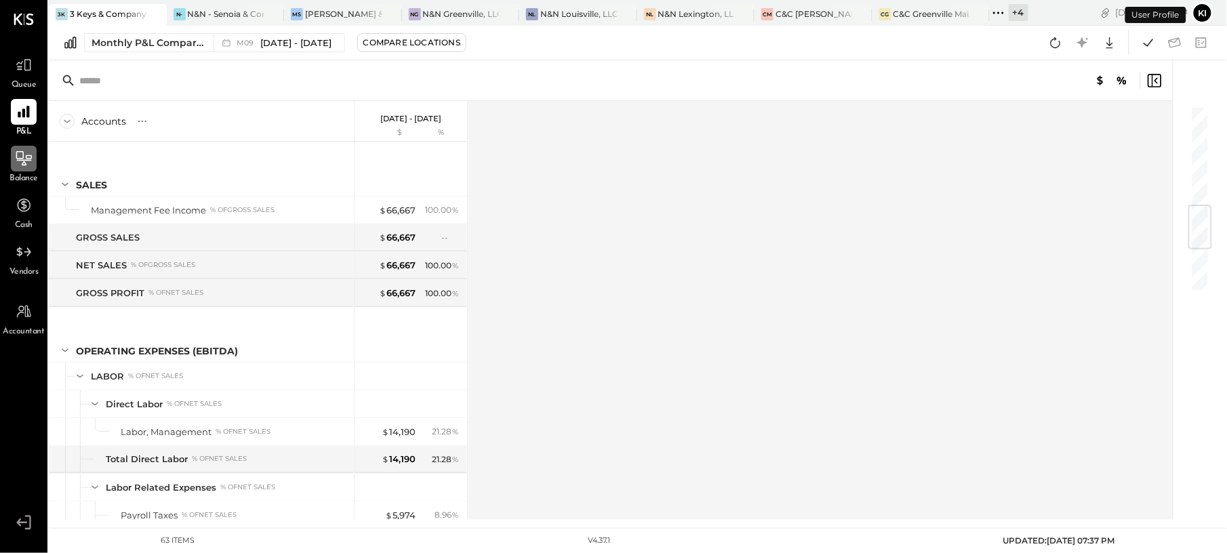
scroll to position [846, 0]
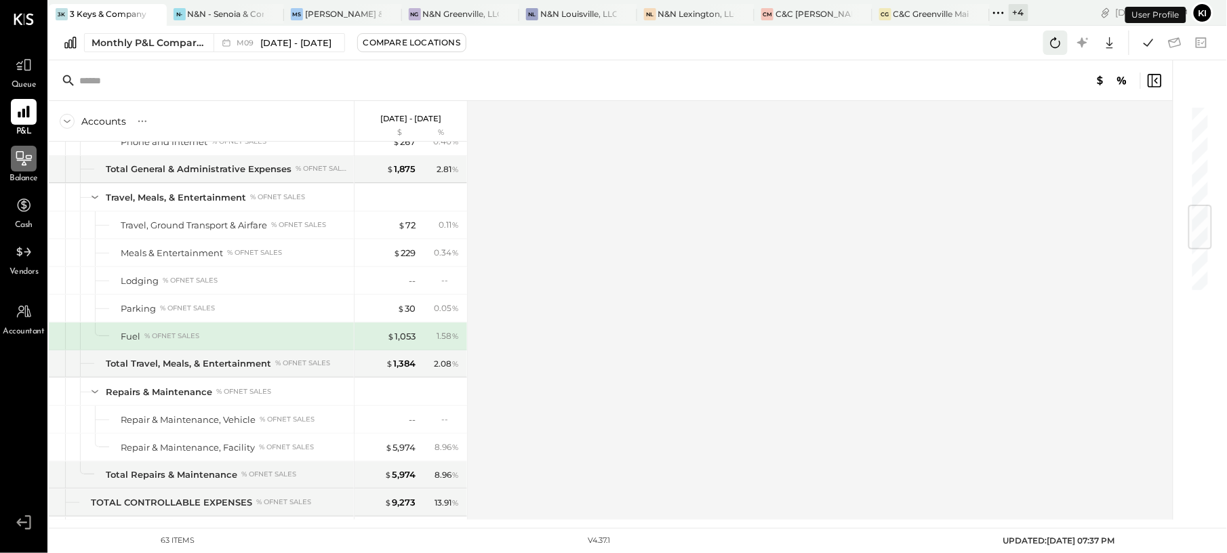
click at [1066, 45] on button at bounding box center [1055, 43] width 24 height 24
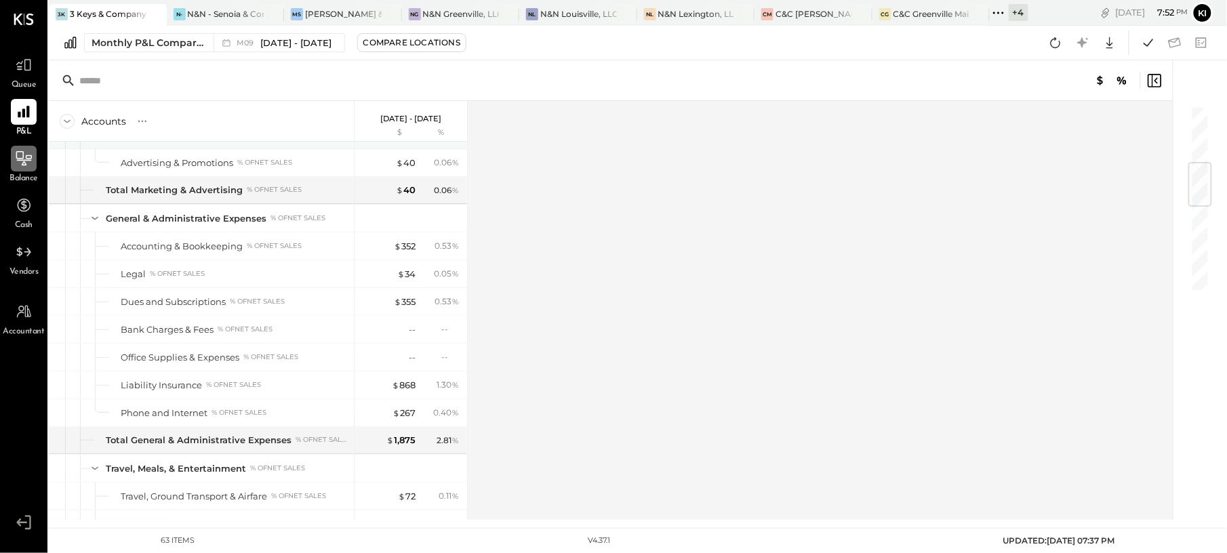
scroll to position [484, 0]
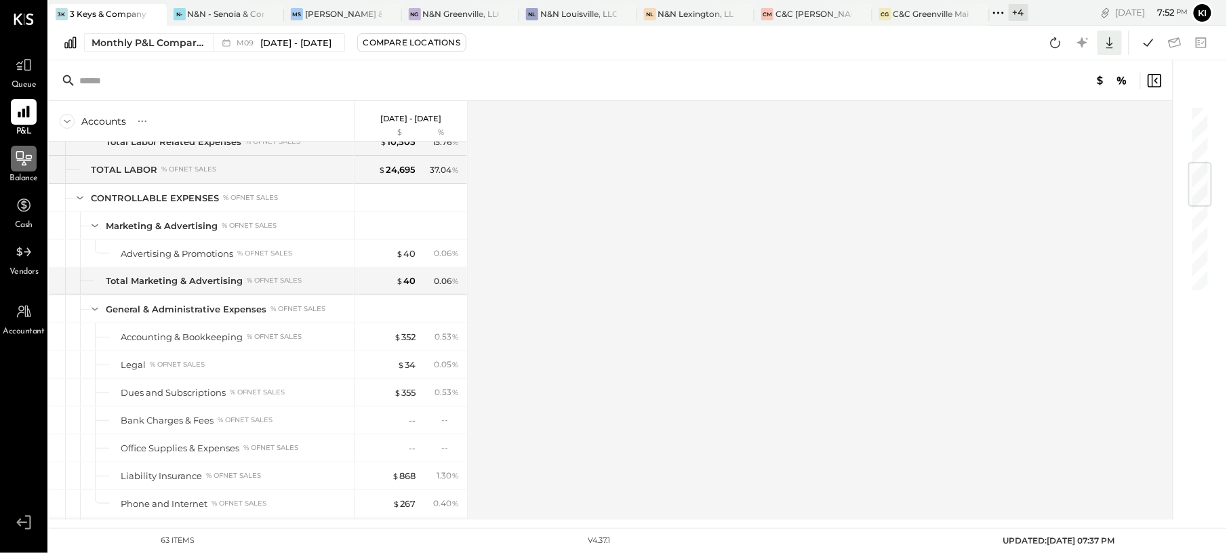
click at [1110, 45] on icon at bounding box center [1109, 43] width 7 height 12
click at [1053, 65] on link "CSV" at bounding box center [1068, 65] width 108 height 28
drag, startPoint x: 1140, startPoint y: 155, endPoint x: 1136, endPoint y: 127, distance: 28.1
click at [1142, 157] on div "Accounts S % GL [DATE] - [DATE] $ % SALES Management Fee Income % of GROSS SALE…" at bounding box center [612, 310] width 1126 height 419
click at [1116, 41] on icon at bounding box center [1110, 43] width 18 height 18
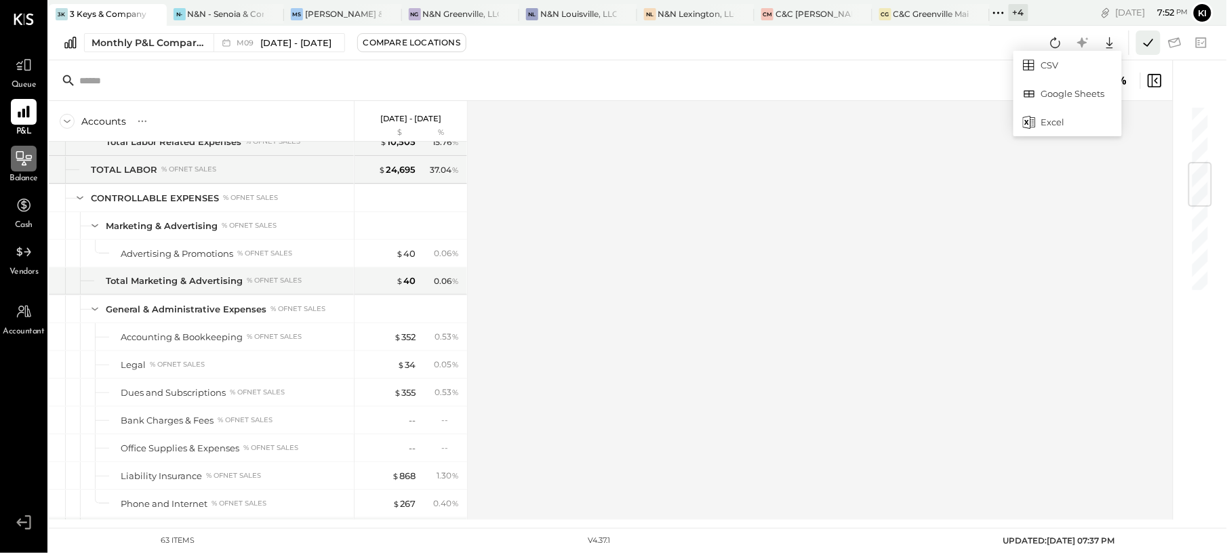
click at [1144, 39] on icon at bounding box center [1149, 43] width 18 height 18
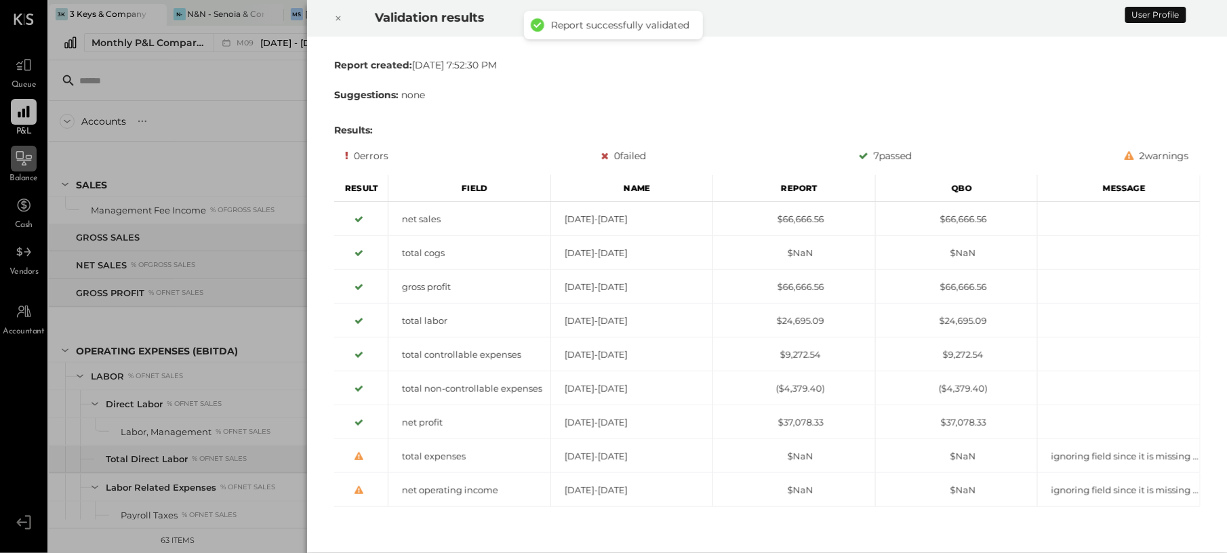
scroll to position [846, 0]
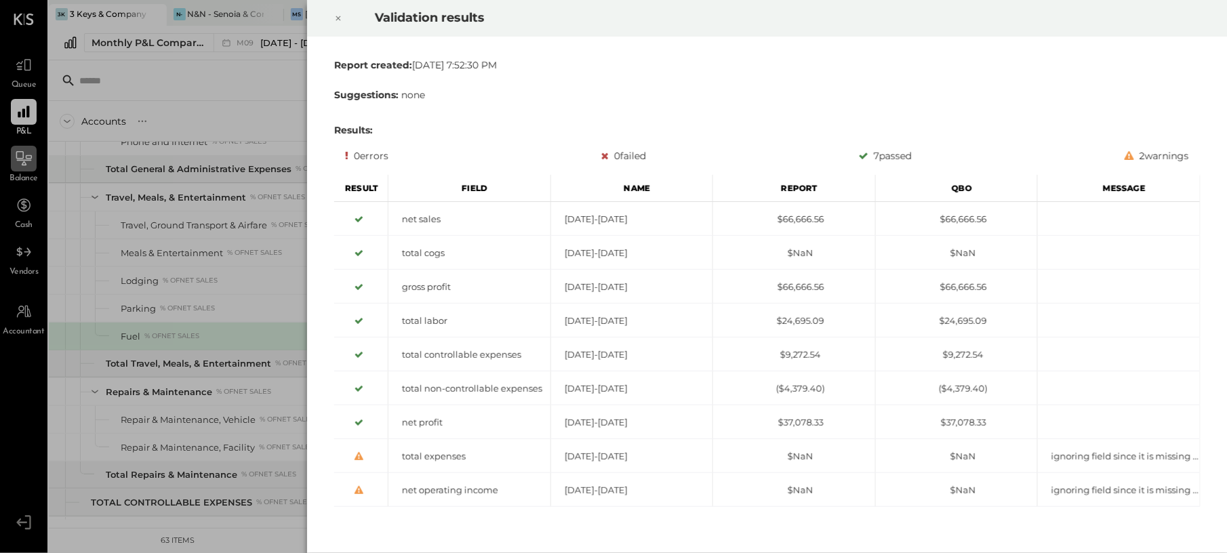
click at [335, 15] on icon at bounding box center [338, 18] width 8 height 16
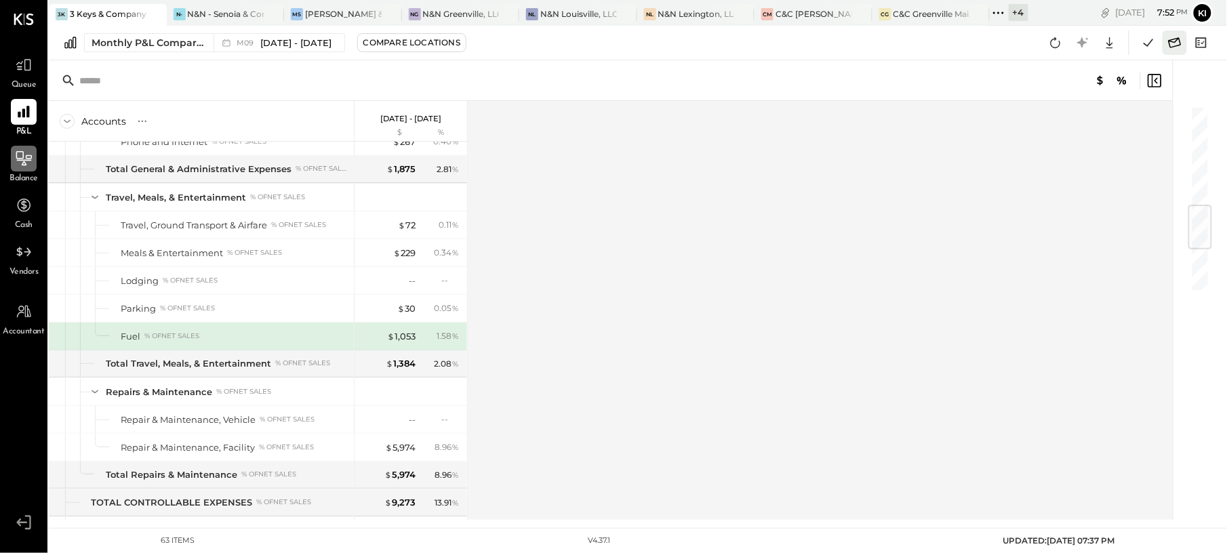
click at [1167, 49] on icon at bounding box center [1175, 43] width 18 height 18
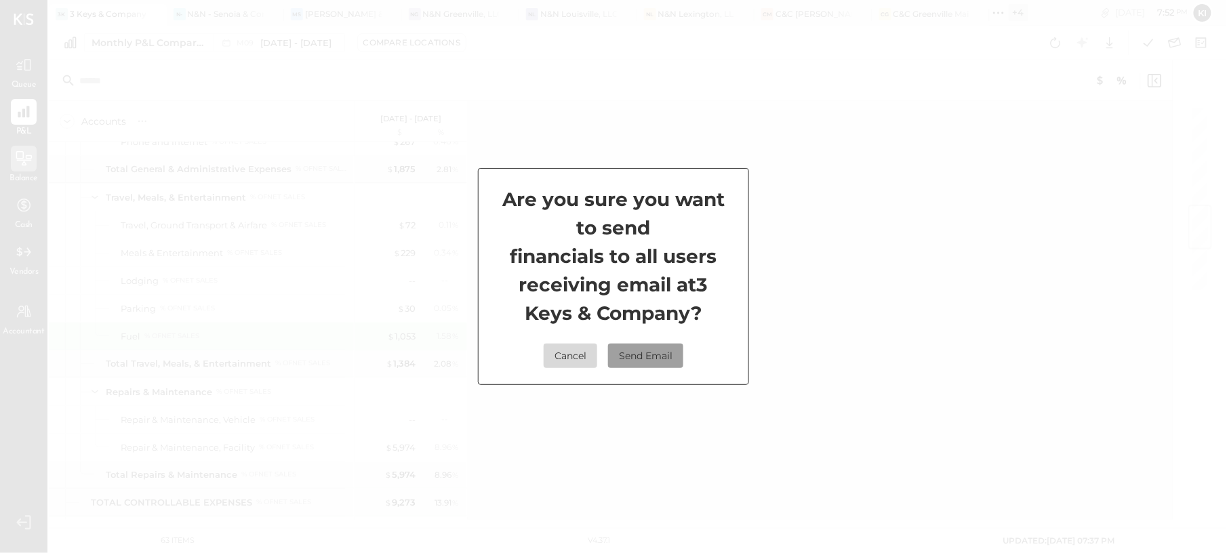
click at [635, 351] on button "Send Email" at bounding box center [645, 356] width 75 height 24
